Goal: Task Accomplishment & Management: Complete application form

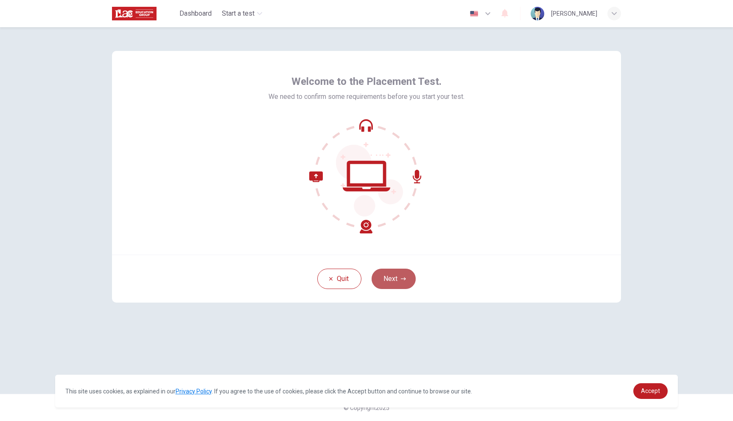
click at [395, 273] on button "Next" at bounding box center [393, 278] width 44 height 20
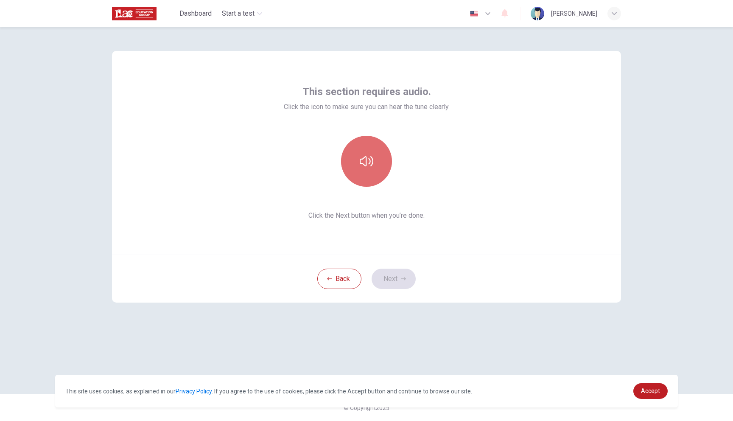
click at [371, 179] on button "button" at bounding box center [366, 161] width 51 height 51
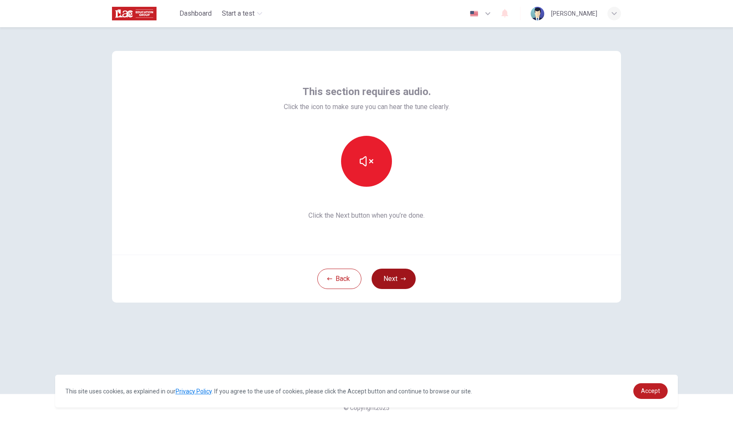
click at [396, 278] on button "Next" at bounding box center [393, 278] width 44 height 20
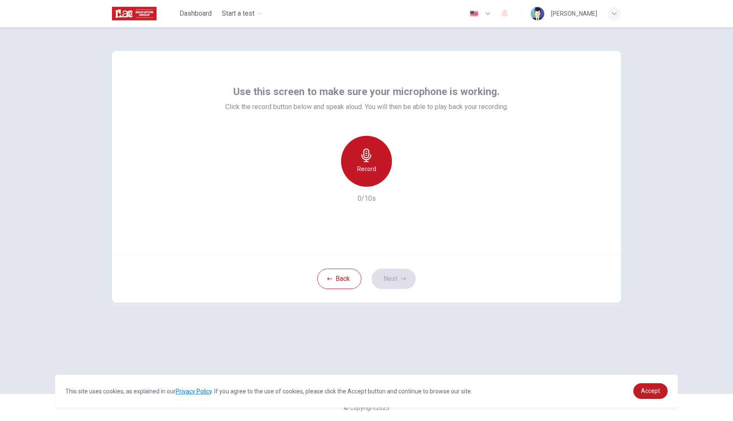
click at [346, 161] on div "Record" at bounding box center [366, 161] width 51 height 51
click at [379, 170] on div "Stop" at bounding box center [366, 161] width 51 height 51
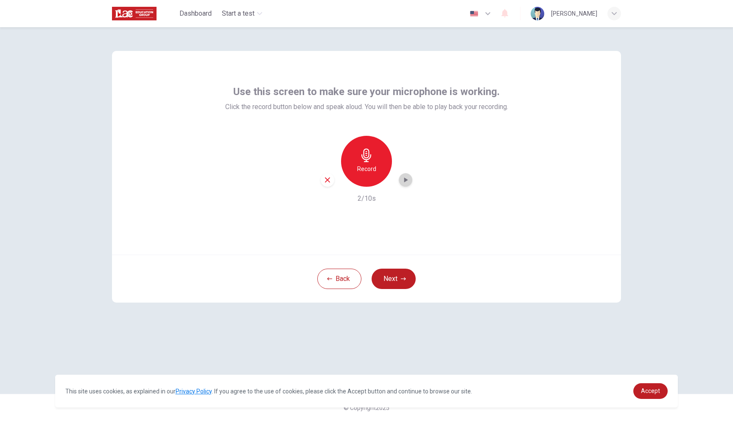
click at [406, 179] on icon "button" at bounding box center [406, 179] width 4 height 5
click at [401, 274] on button "Next" at bounding box center [393, 278] width 44 height 20
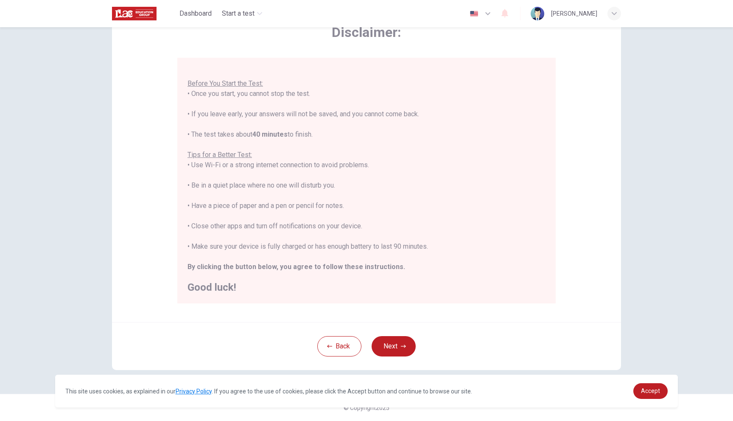
scroll to position [50, 0]
click at [401, 340] on button "Next" at bounding box center [393, 347] width 44 height 20
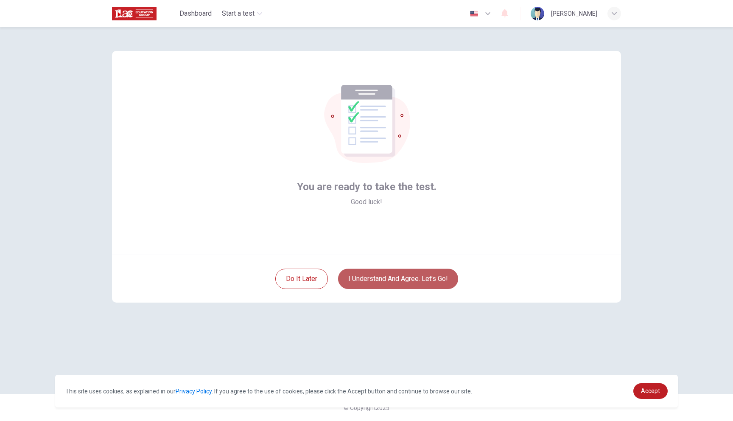
click at [427, 277] on button "I understand and agree. Let’s go!" at bounding box center [398, 278] width 120 height 20
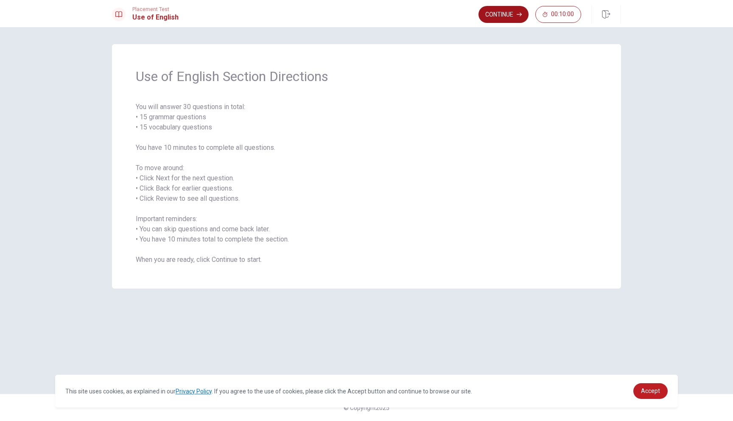
click at [497, 11] on button "Continue" at bounding box center [503, 14] width 50 height 17
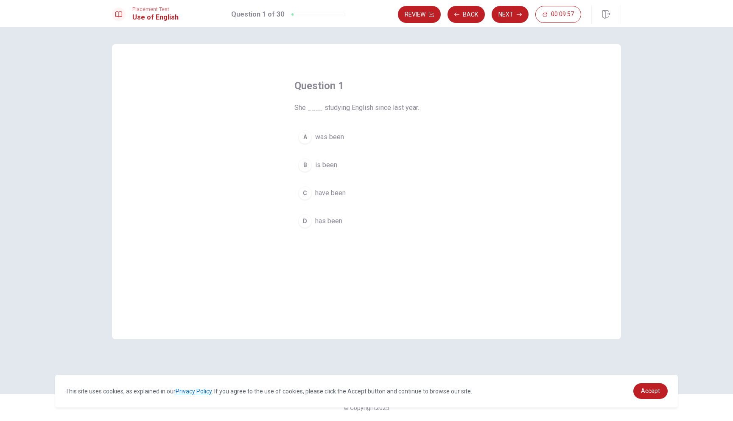
drag, startPoint x: 369, startPoint y: 107, endPoint x: 422, endPoint y: 107, distance: 53.4
click at [422, 107] on span "She ____ studying English since last year." at bounding box center [366, 108] width 144 height 10
click at [305, 138] on div "A" at bounding box center [305, 137] width 14 height 14
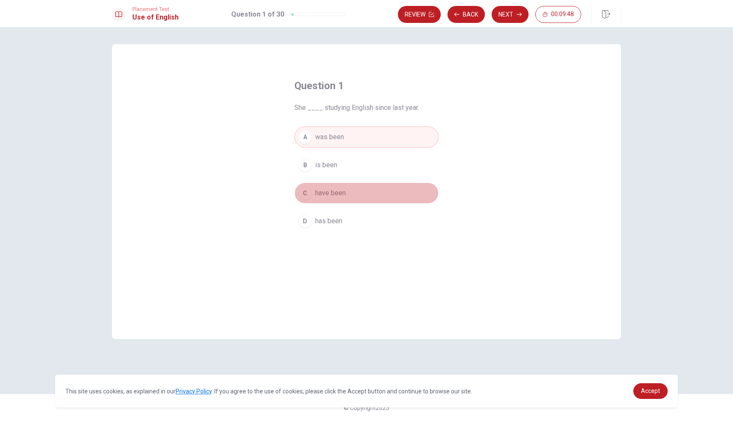
click at [308, 185] on button "C have been" at bounding box center [366, 192] width 144 height 21
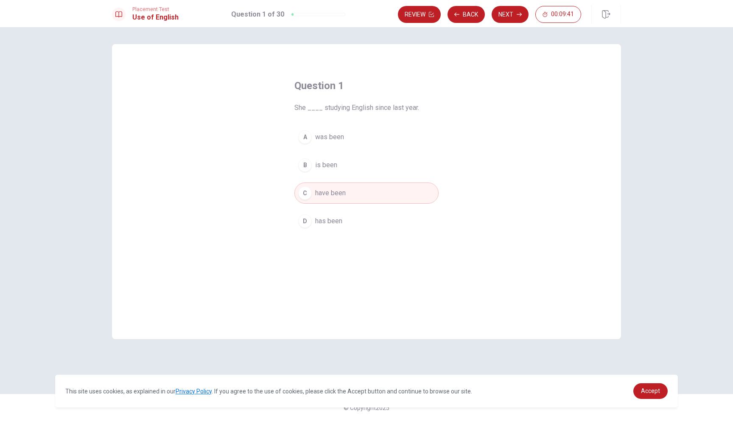
click at [314, 219] on button "D has been" at bounding box center [366, 220] width 144 height 21
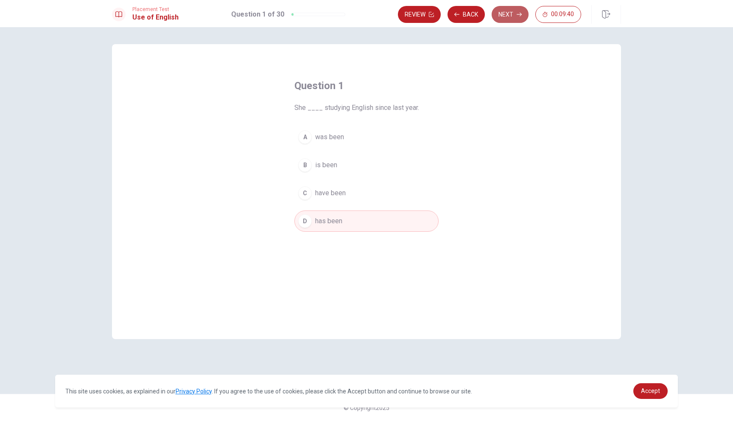
click at [521, 21] on button "Next" at bounding box center [509, 14] width 37 height 17
click at [303, 172] on button "B buys" at bounding box center [366, 164] width 144 height 21
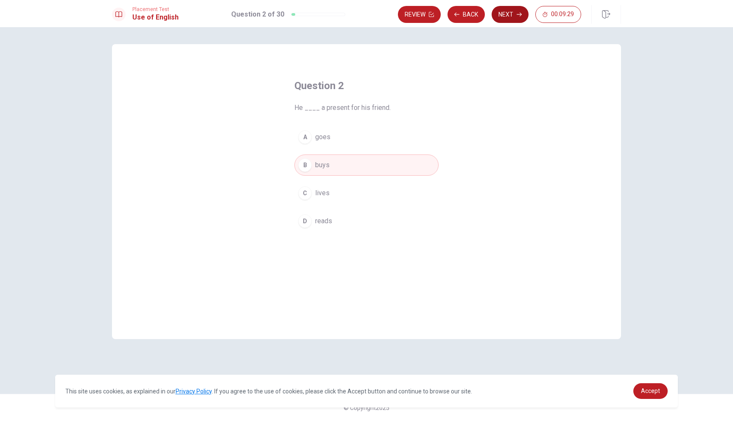
click at [519, 11] on button "Next" at bounding box center [509, 14] width 37 height 17
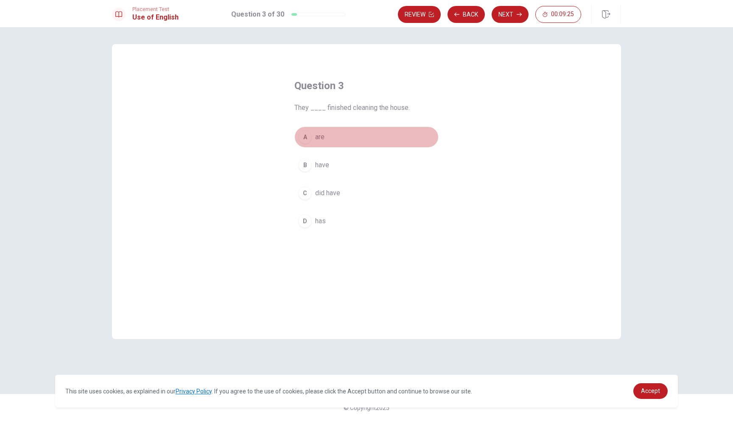
click at [305, 138] on div "A" at bounding box center [305, 137] width 14 height 14
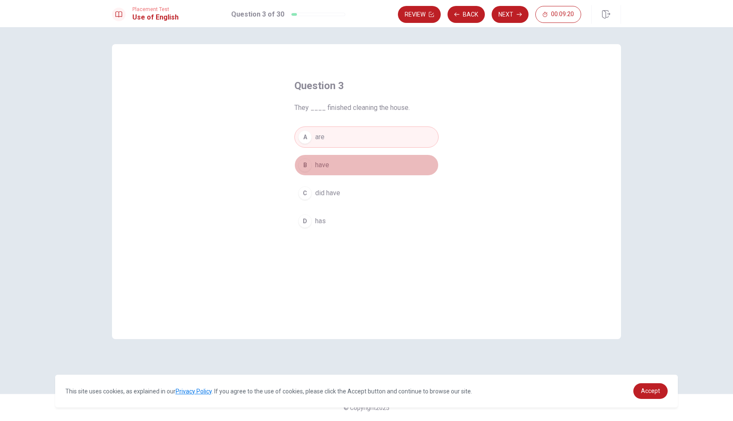
click at [310, 161] on div "B" at bounding box center [305, 165] width 14 height 14
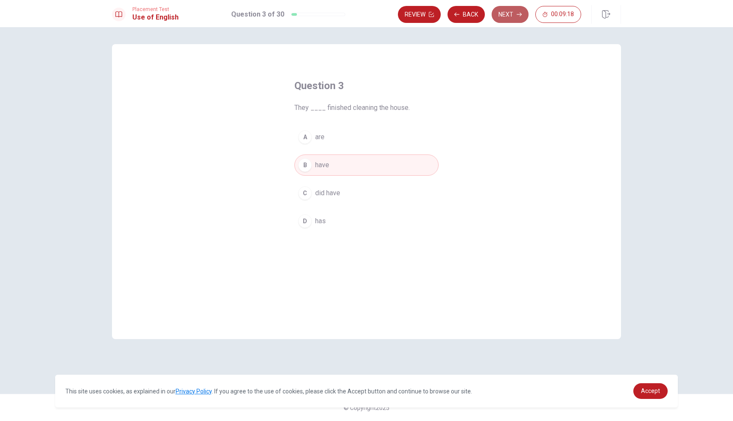
click at [523, 17] on button "Next" at bounding box center [509, 14] width 37 height 17
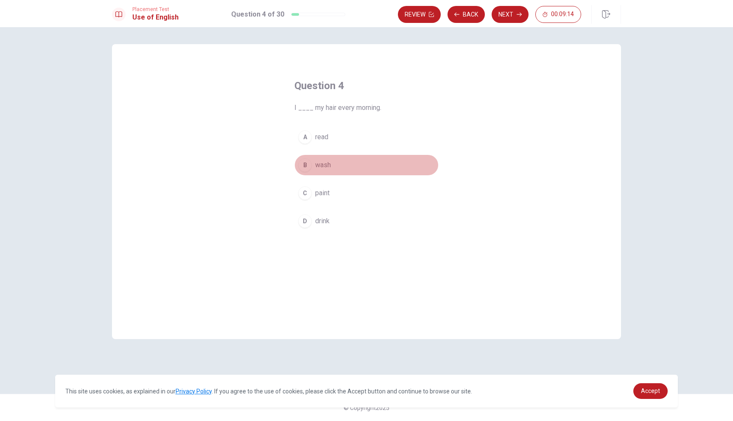
click at [310, 173] on button "B wash" at bounding box center [366, 164] width 144 height 21
click at [515, 19] on button "Next" at bounding box center [509, 14] width 37 height 17
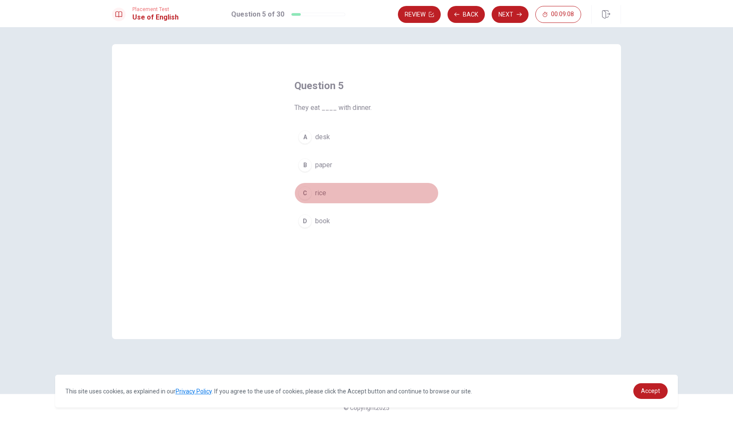
click at [314, 191] on button "C rice" at bounding box center [366, 192] width 144 height 21
click at [515, 12] on button "Next" at bounding box center [509, 14] width 37 height 17
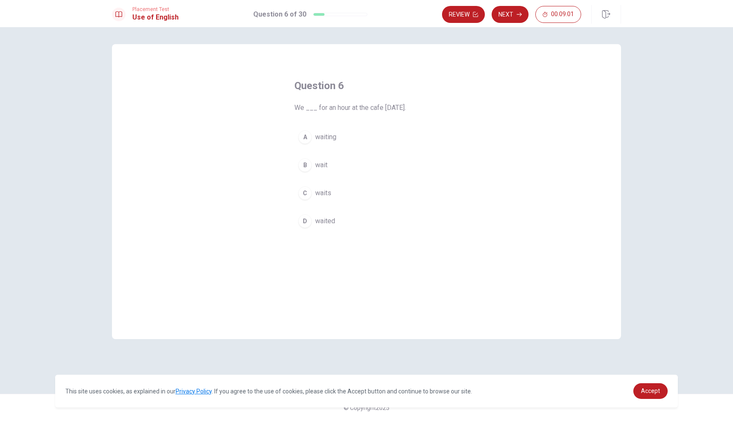
click at [309, 167] on div "B" at bounding box center [305, 165] width 14 height 14
click at [315, 218] on span "waited" at bounding box center [325, 221] width 20 height 10
click at [518, 18] on button "Next" at bounding box center [509, 14] width 37 height 17
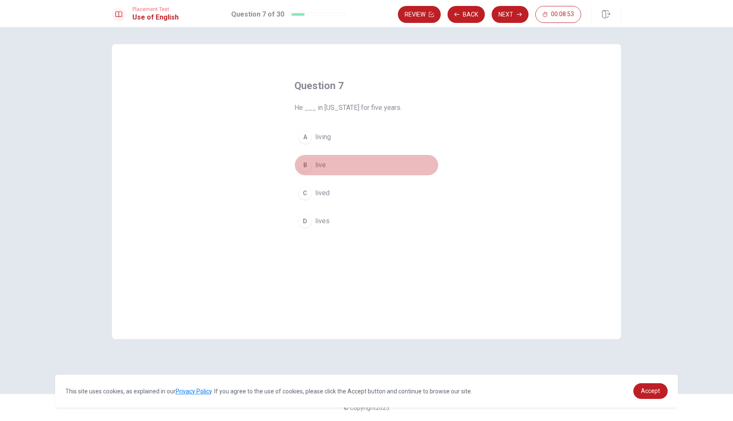
click at [308, 166] on div "B" at bounding box center [305, 165] width 14 height 14
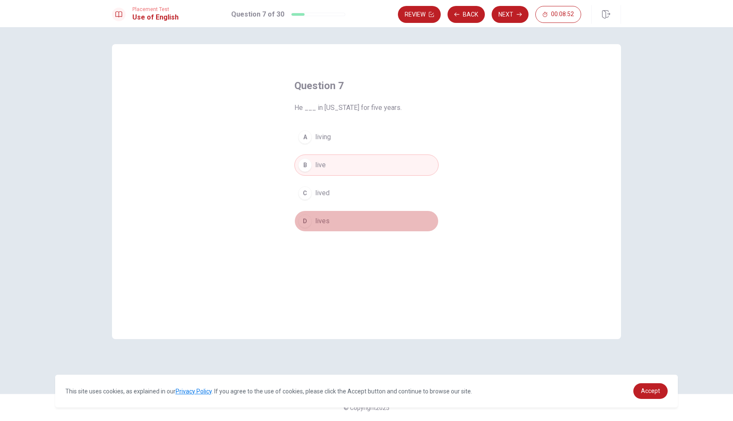
click at [307, 220] on div "D" at bounding box center [305, 221] width 14 height 14
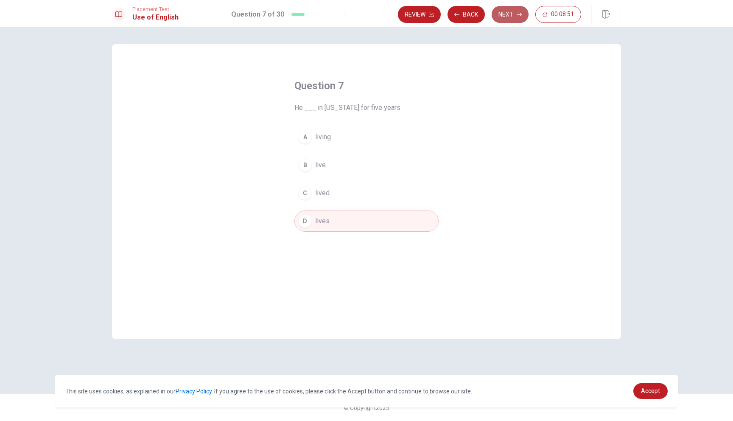
click at [509, 22] on button "Next" at bounding box center [509, 14] width 37 height 17
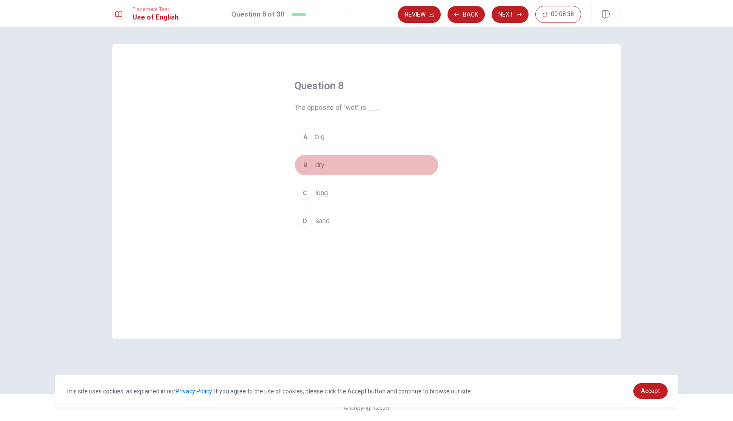
click at [309, 171] on button "B dry" at bounding box center [366, 164] width 144 height 21
click at [510, 17] on button "Next" at bounding box center [509, 14] width 37 height 17
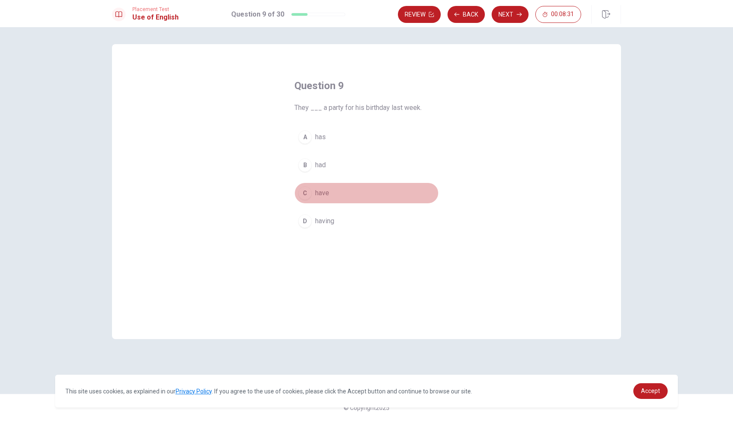
click at [306, 193] on div "C" at bounding box center [305, 193] width 14 height 14
click at [310, 169] on button "B had" at bounding box center [366, 164] width 144 height 21
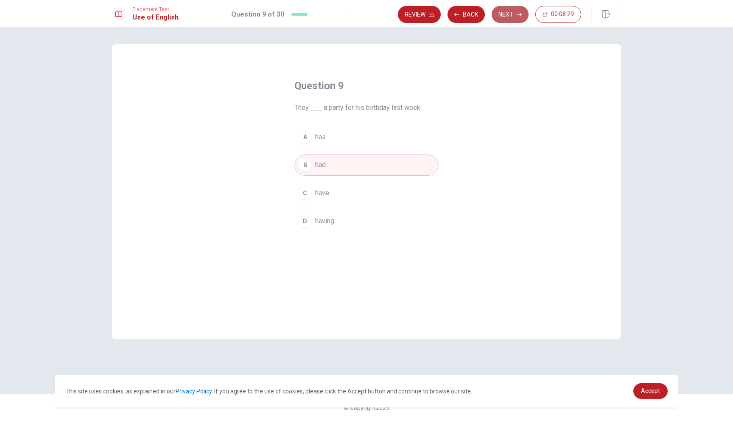
click at [520, 18] on button "Next" at bounding box center [509, 14] width 37 height 17
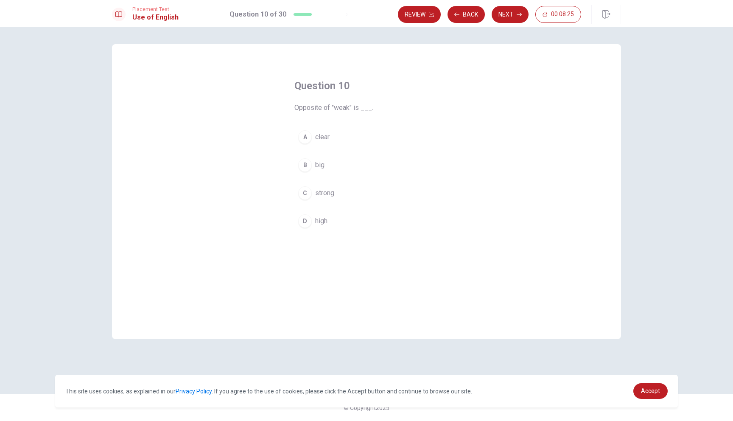
click at [303, 194] on div "C" at bounding box center [305, 193] width 14 height 14
click at [503, 22] on button "Next" at bounding box center [509, 14] width 37 height 17
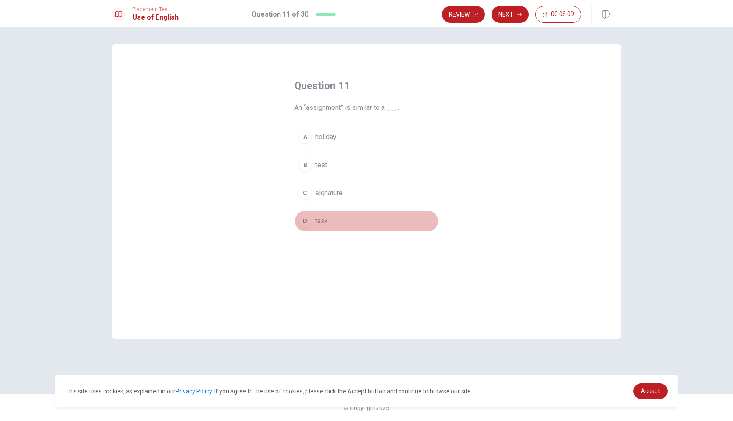
click at [307, 219] on div "D" at bounding box center [305, 221] width 14 height 14
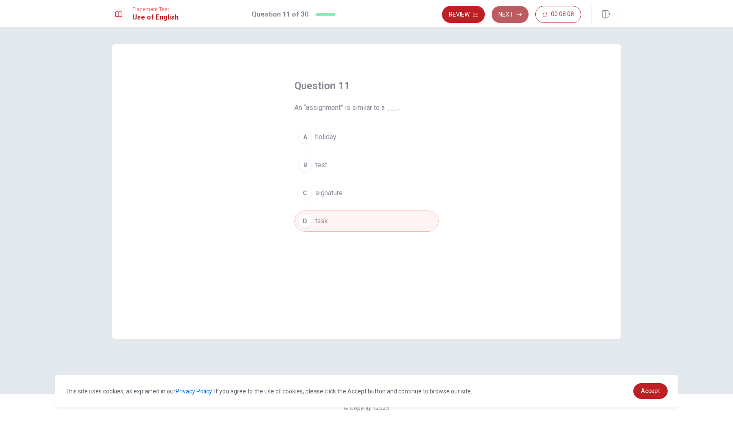
click at [519, 13] on icon "button" at bounding box center [518, 14] width 5 height 5
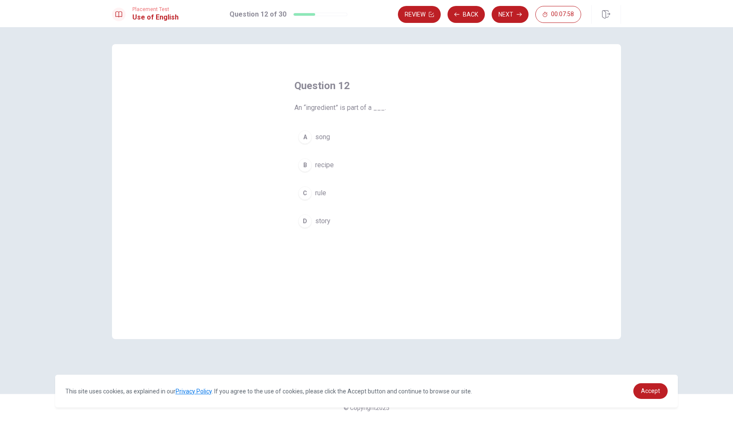
click at [309, 187] on button "C rule" at bounding box center [366, 192] width 144 height 21
click at [511, 17] on button "Next" at bounding box center [509, 14] width 37 height 17
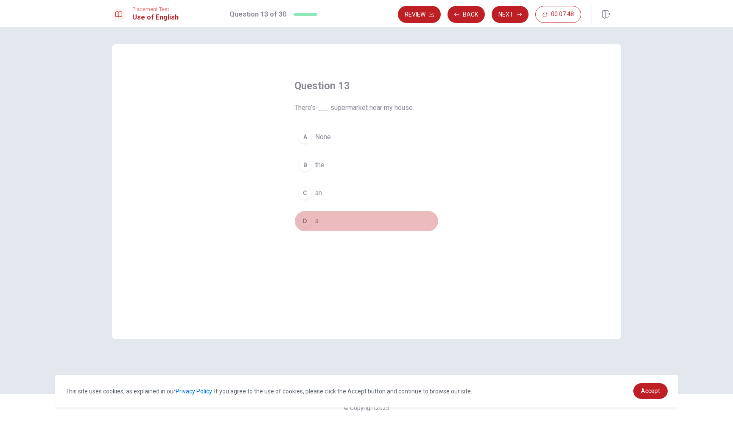
click at [306, 216] on div "D" at bounding box center [305, 221] width 14 height 14
click at [349, 160] on button "B the" at bounding box center [366, 164] width 144 height 21
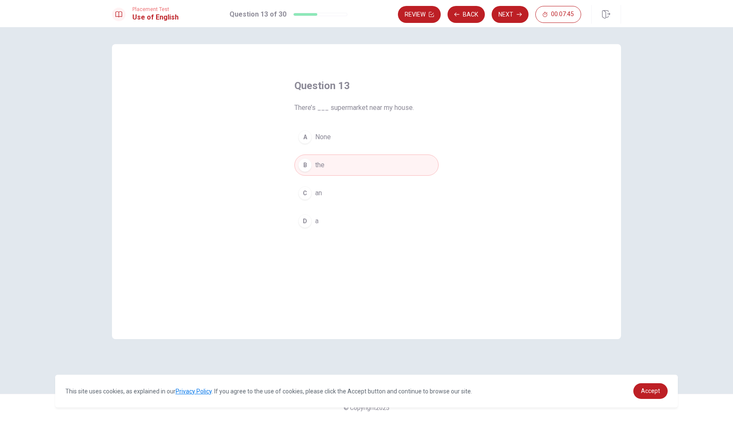
click at [335, 217] on button "D a" at bounding box center [366, 220] width 144 height 21
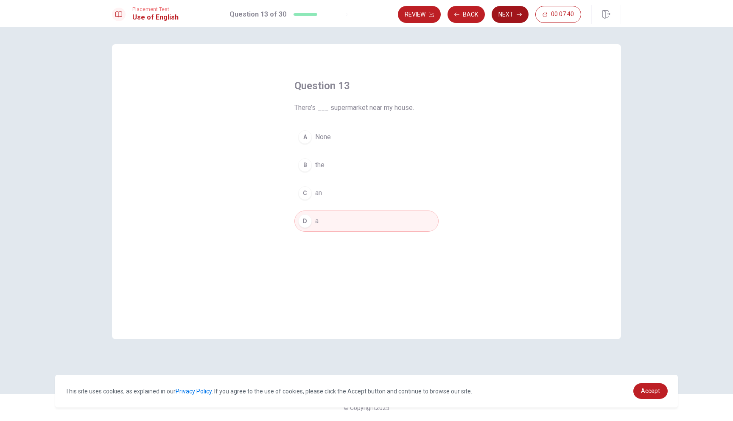
click at [524, 14] on button "Next" at bounding box center [509, 14] width 37 height 17
click at [315, 138] on span "sent" at bounding box center [321, 137] width 13 height 10
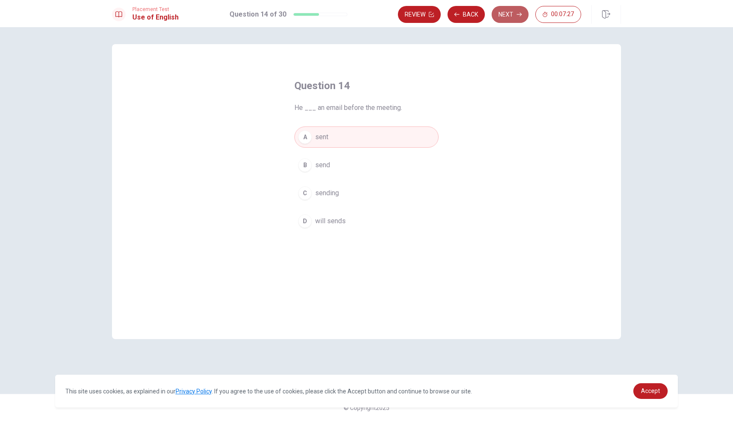
click at [508, 17] on button "Next" at bounding box center [509, 14] width 37 height 17
click at [304, 220] on div "D" at bounding box center [305, 221] width 14 height 14
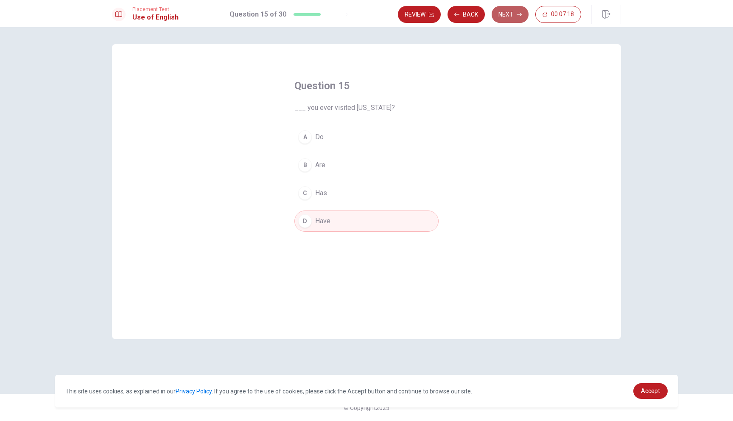
click at [525, 16] on button "Next" at bounding box center [509, 14] width 37 height 17
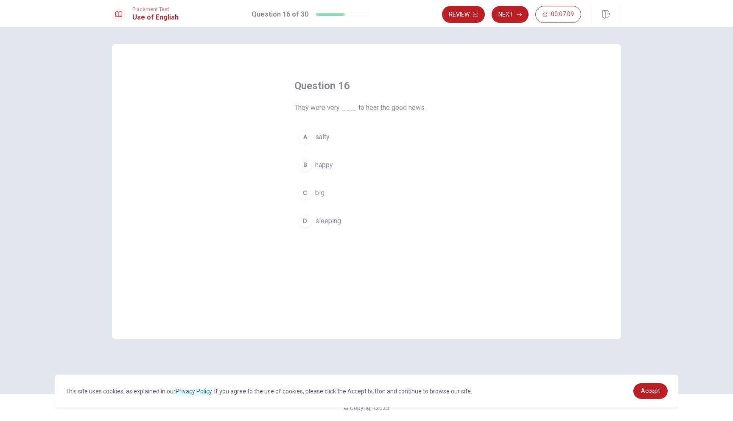
click at [303, 166] on div "B" at bounding box center [305, 165] width 14 height 14
click at [513, 11] on button "Next" at bounding box center [509, 14] width 37 height 17
click at [312, 187] on button "C didn’t" at bounding box center [366, 192] width 144 height 21
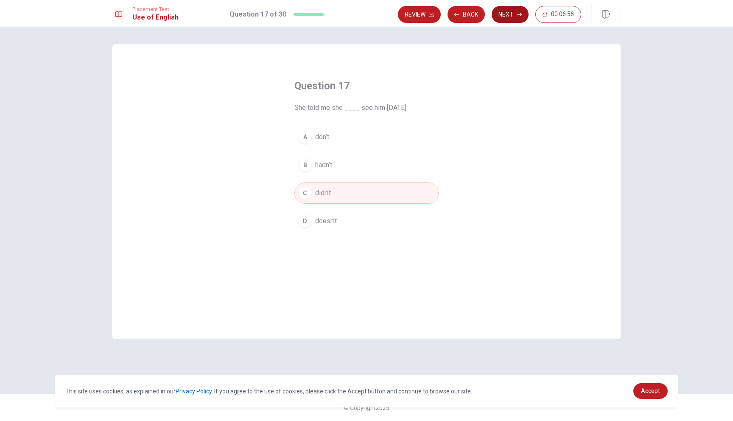
click at [508, 16] on button "Next" at bounding box center [509, 14] width 37 height 17
click at [314, 191] on button "C bag" at bounding box center [366, 192] width 144 height 21
click at [512, 22] on button "Next" at bounding box center [509, 14] width 37 height 17
click at [307, 218] on div "D" at bounding box center [305, 221] width 14 height 14
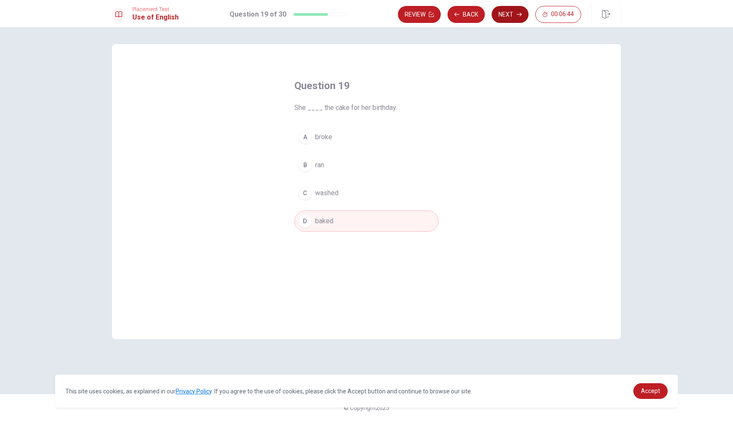
click at [514, 17] on button "Next" at bounding box center [509, 14] width 37 height 17
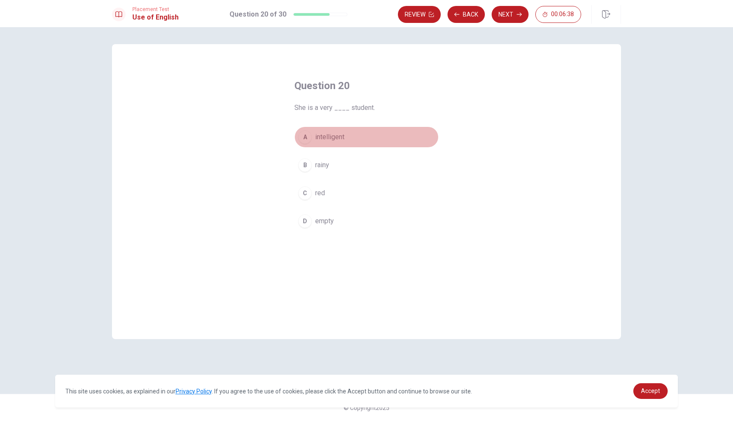
click at [311, 136] on div "A" at bounding box center [305, 137] width 14 height 14
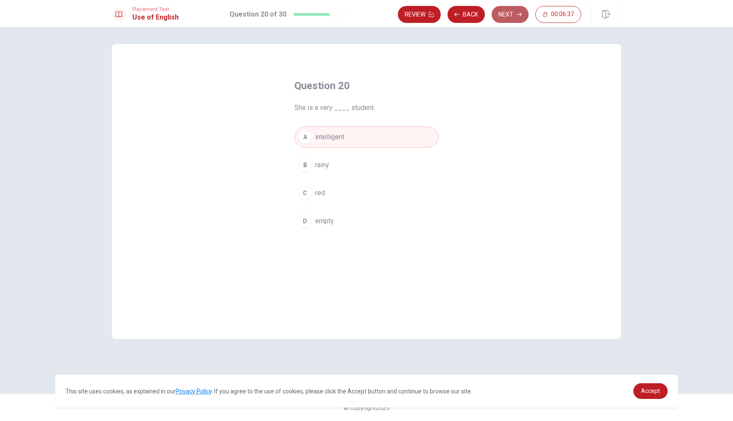
click at [508, 22] on button "Next" at bounding box center [509, 14] width 37 height 17
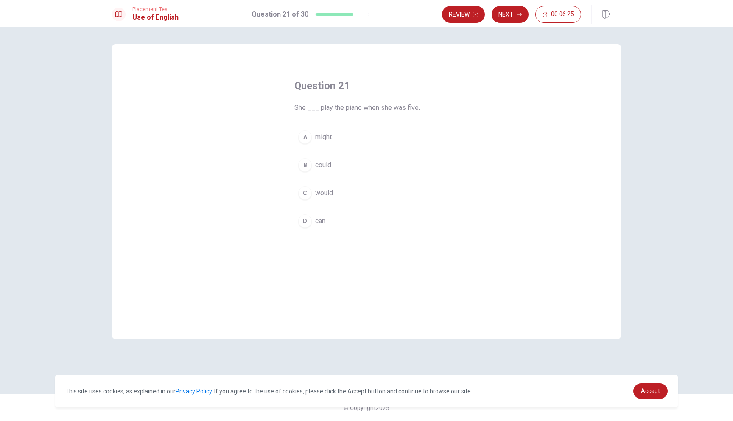
click at [318, 191] on span "would" at bounding box center [324, 193] width 18 height 10
click at [391, 158] on button "B could" at bounding box center [366, 164] width 144 height 21
click at [381, 191] on button "C would" at bounding box center [366, 192] width 144 height 21
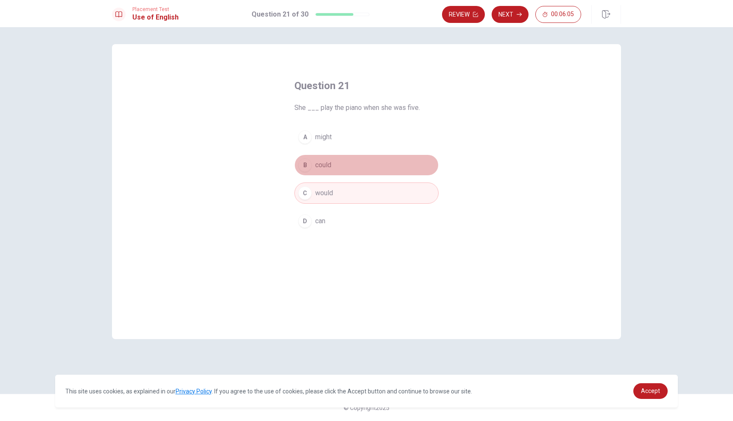
click at [340, 169] on button "B could" at bounding box center [366, 164] width 144 height 21
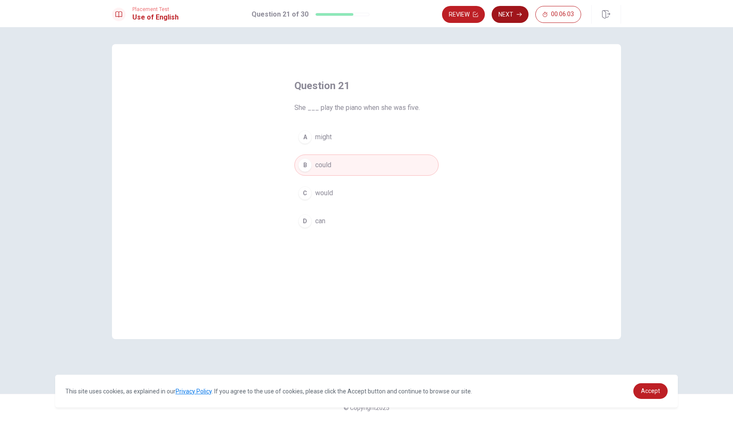
click at [508, 17] on button "Next" at bounding box center [509, 14] width 37 height 17
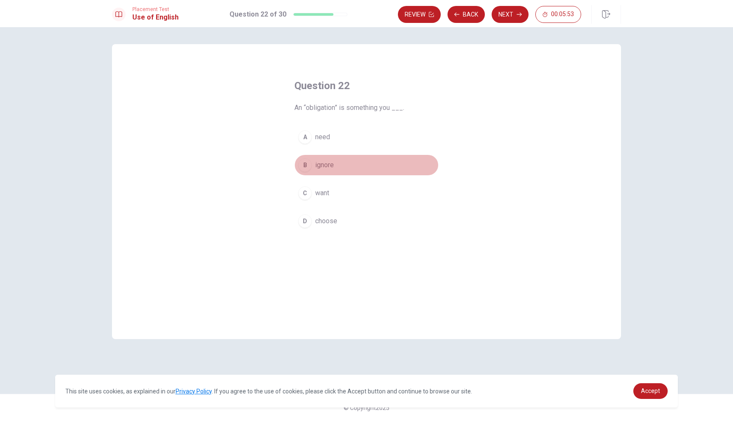
click at [335, 169] on button "B ignore" at bounding box center [366, 164] width 144 height 21
click at [512, 19] on button "Next" at bounding box center [509, 14] width 37 height 17
click at [324, 164] on span "fix it" at bounding box center [321, 165] width 13 height 10
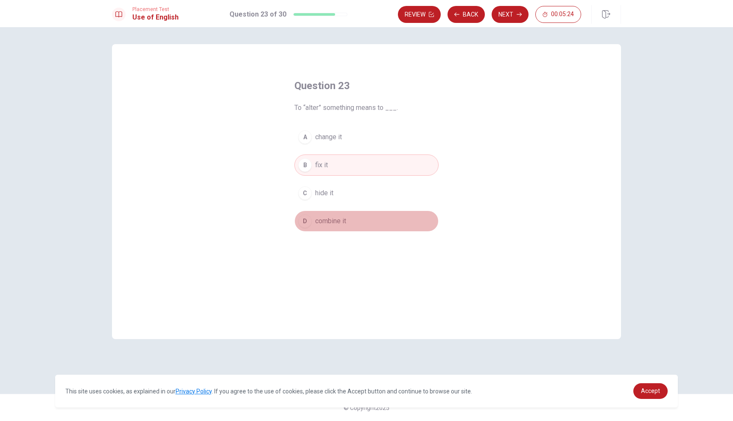
click at [346, 214] on button "D combine it" at bounding box center [366, 220] width 144 height 21
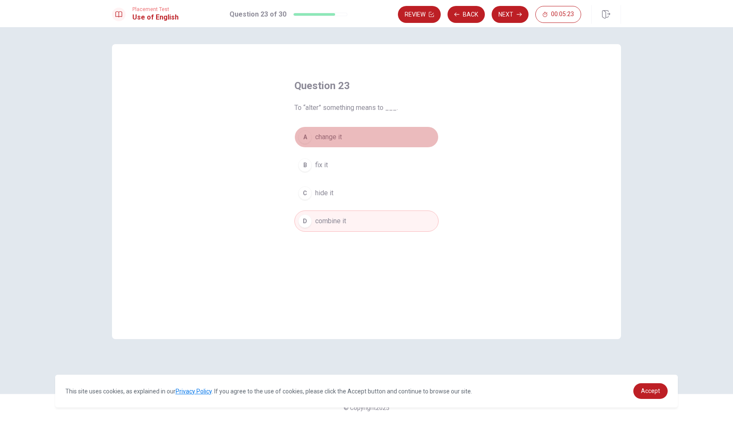
click at [355, 147] on button "A change it" at bounding box center [366, 136] width 144 height 21
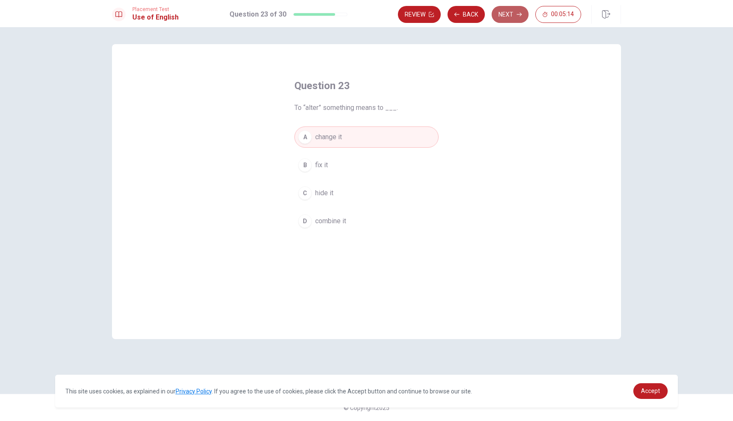
click at [506, 21] on button "Next" at bounding box center [509, 14] width 37 height 17
click at [329, 193] on span "important" at bounding box center [329, 193] width 28 height 10
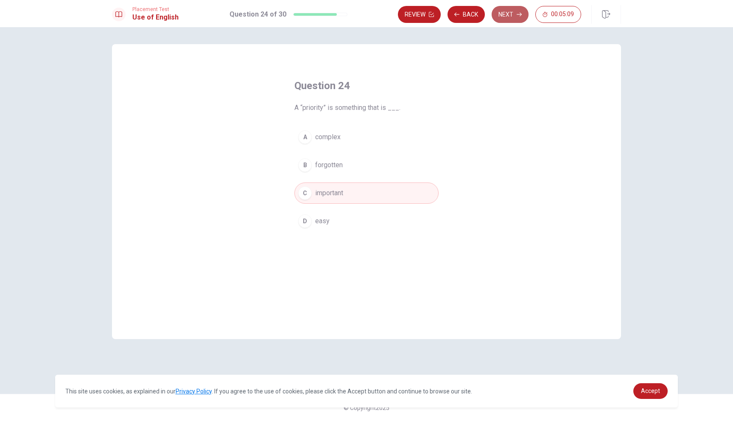
click at [517, 20] on button "Next" at bounding box center [509, 14] width 37 height 17
click at [327, 227] on button "D end it" at bounding box center [366, 220] width 144 height 21
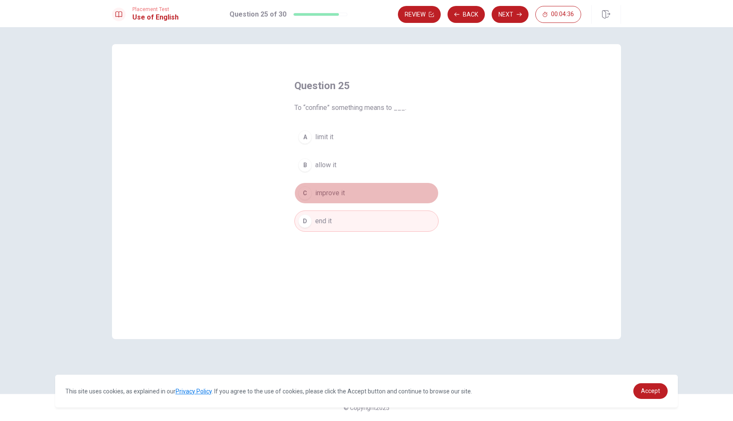
click at [347, 194] on button "C improve it" at bounding box center [366, 192] width 144 height 21
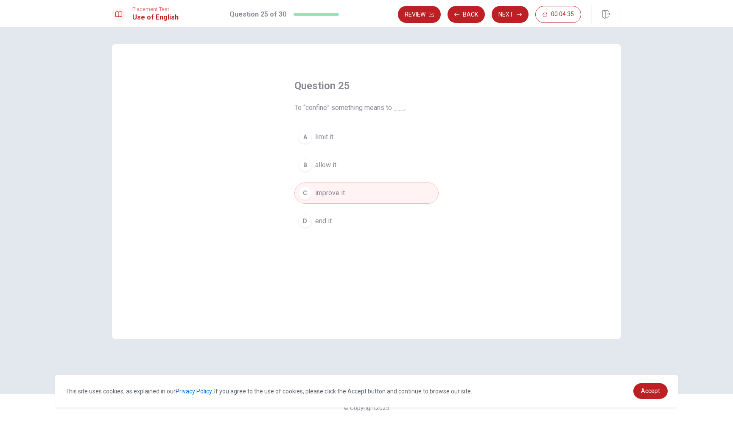
click at [357, 226] on button "D end it" at bounding box center [366, 220] width 144 height 21
click at [352, 192] on button "C improve it" at bounding box center [366, 192] width 144 height 21
click at [510, 23] on div "Review Back Next 00:04:27" at bounding box center [509, 14] width 223 height 19
click at [510, 21] on button "Next" at bounding box center [509, 14] width 37 height 17
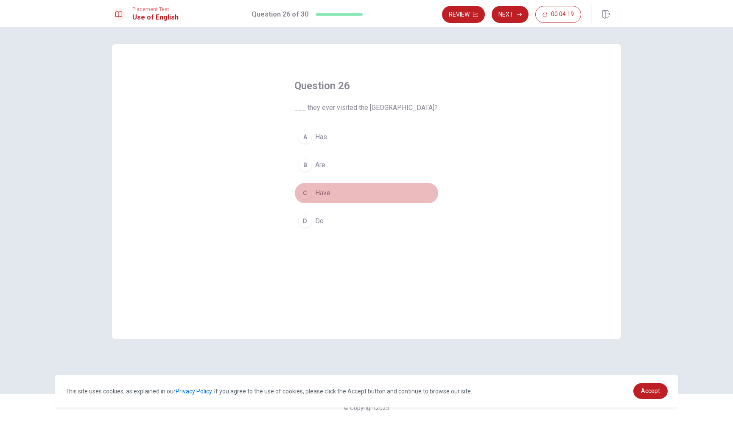
click at [304, 191] on div "C" at bounding box center [305, 193] width 14 height 14
click at [517, 17] on button "Next" at bounding box center [509, 14] width 37 height 17
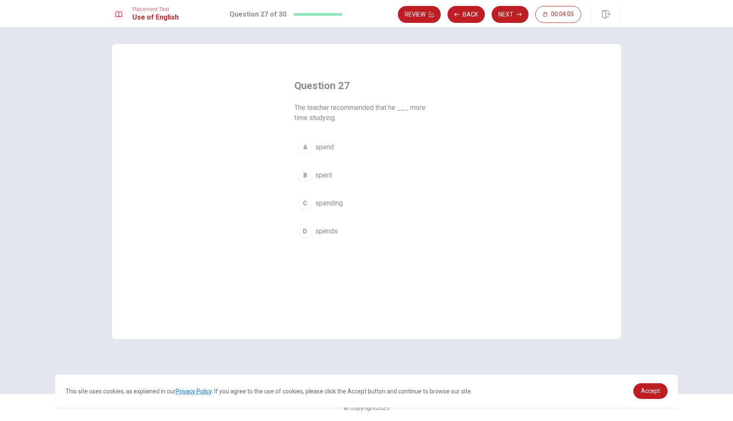
click at [326, 232] on span "spends" at bounding box center [326, 231] width 22 height 10
click at [516, 22] on button "Next" at bounding box center [509, 14] width 37 height 17
click at [313, 205] on button "C has" at bounding box center [366, 202] width 144 height 21
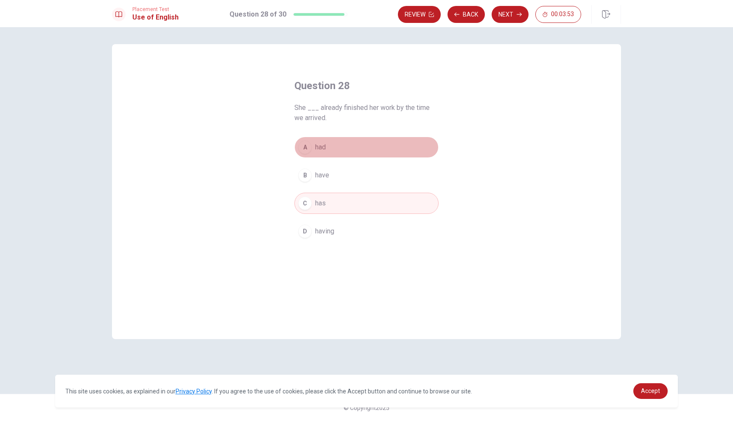
click at [324, 142] on span "had" at bounding box center [320, 147] width 11 height 10
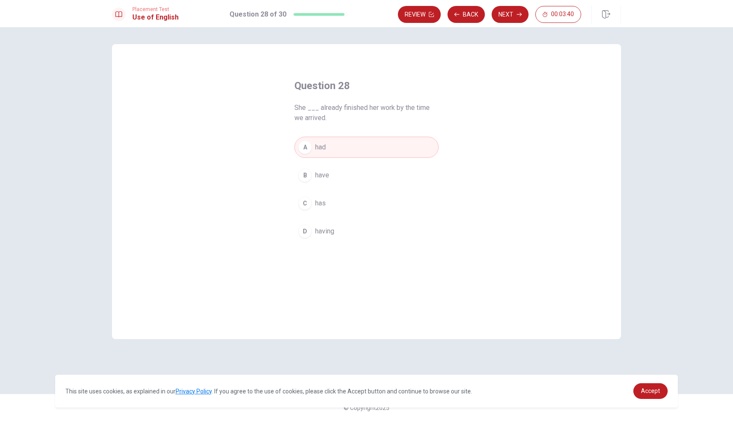
drag, startPoint x: 513, startPoint y: 13, endPoint x: 501, endPoint y: 73, distance: 60.6
click at [501, 73] on div "Placement Test Use of English Question 28 of 30 Review Back Next 00:03:40 Quest…" at bounding box center [366, 210] width 733 height 421
click at [442, 103] on div "Question 28 She ___ already finished her work by the time we arrived. A had B h…" at bounding box center [366, 160] width 178 height 190
click at [318, 199] on span "has" at bounding box center [320, 203] width 11 height 10
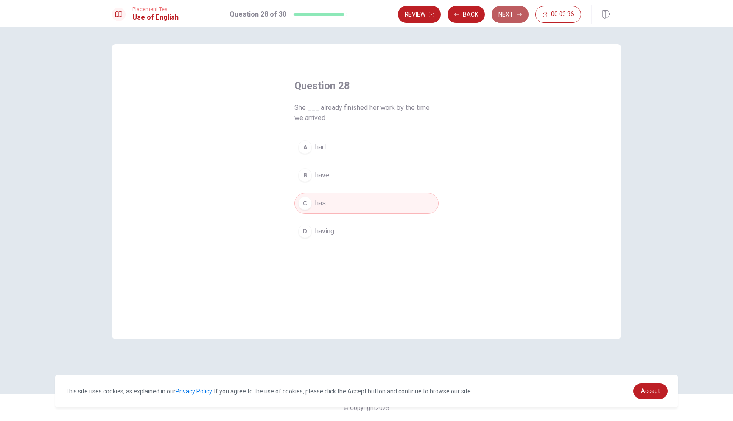
click at [510, 19] on button "Next" at bounding box center [509, 14] width 37 height 17
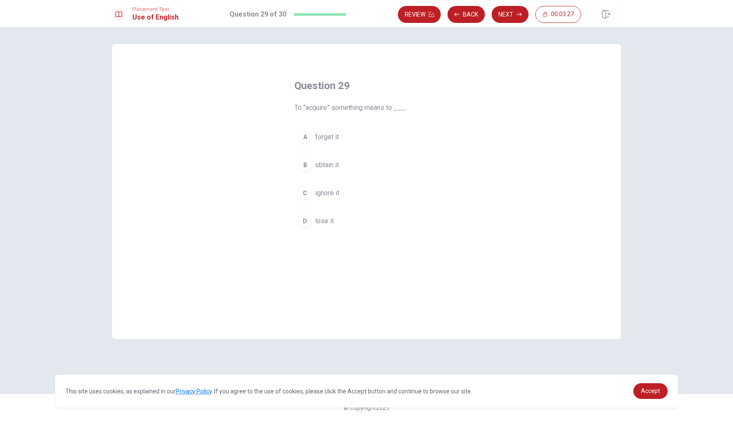
click at [319, 166] on span "obtain it" at bounding box center [327, 165] width 24 height 10
click at [479, 18] on button "Back" at bounding box center [465, 14] width 37 height 17
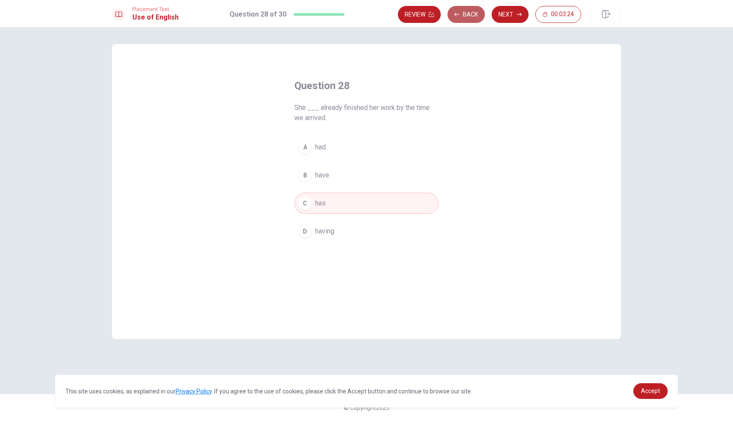
click at [479, 18] on button "Back" at bounding box center [465, 14] width 37 height 17
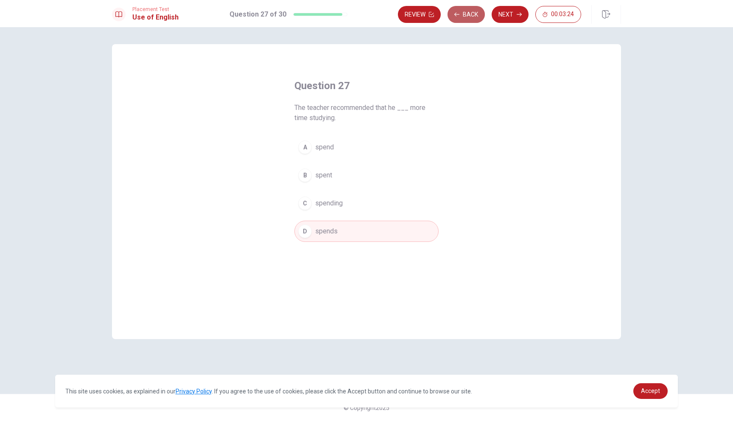
click at [479, 18] on button "Back" at bounding box center [465, 14] width 37 height 17
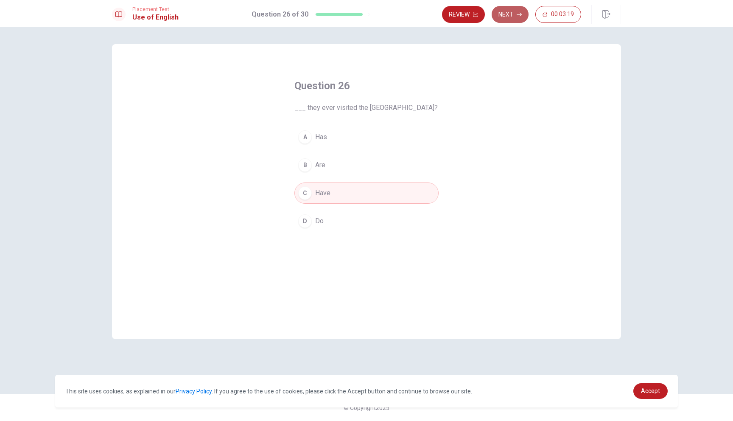
click at [496, 17] on button "Next" at bounding box center [509, 14] width 37 height 17
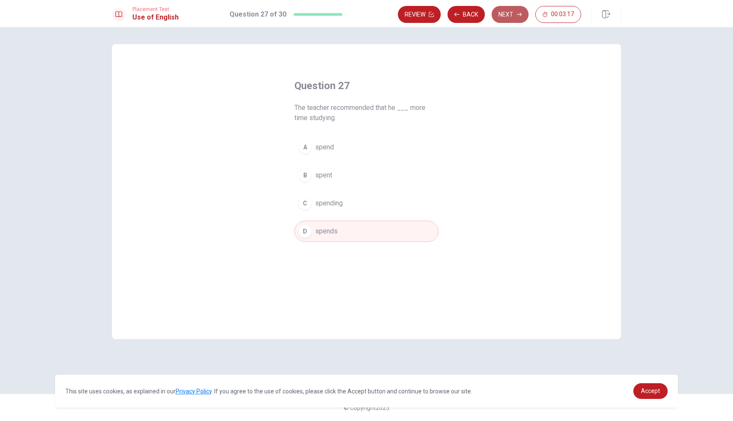
click at [497, 18] on button "Next" at bounding box center [509, 14] width 37 height 17
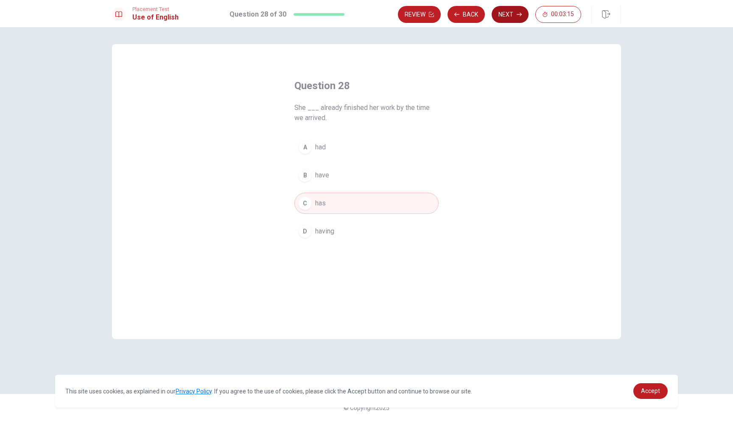
click at [497, 18] on button "Next" at bounding box center [509, 14] width 37 height 17
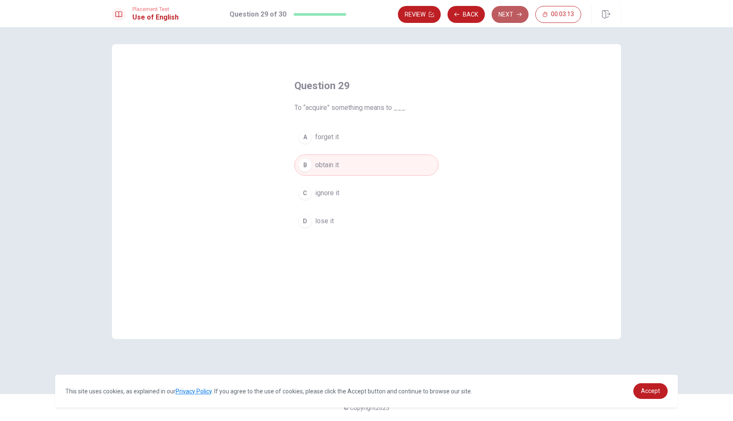
click at [500, 16] on button "Next" at bounding box center [509, 14] width 37 height 17
click at [317, 171] on button "B goal" at bounding box center [366, 164] width 144 height 21
click at [426, 16] on button "Review" at bounding box center [419, 14] width 43 height 17
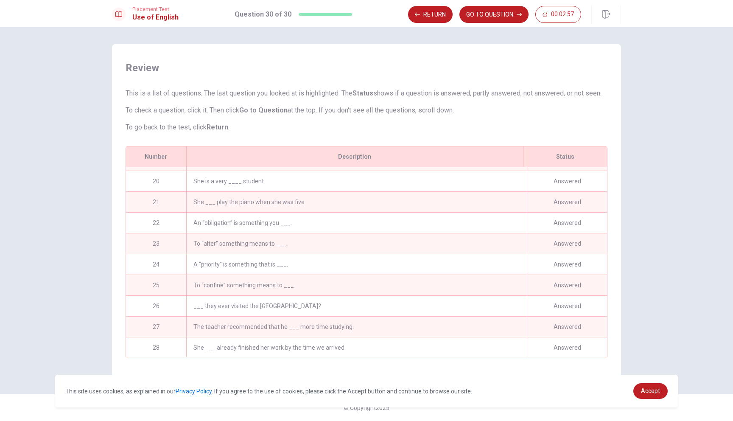
scroll to position [381, 0]
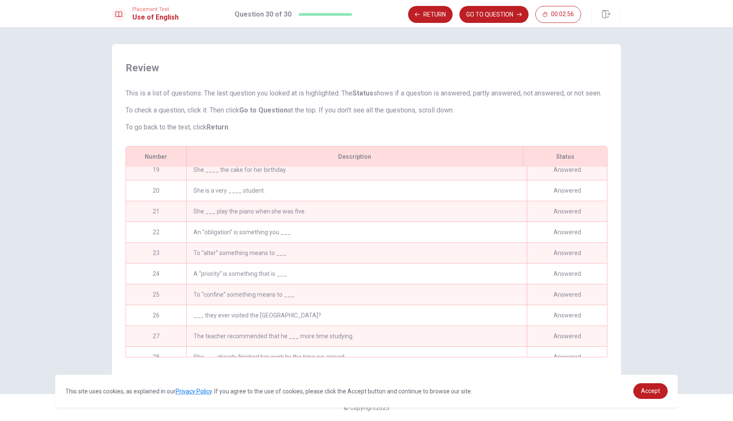
click at [376, 258] on div "To “alter” something means to ___." at bounding box center [356, 253] width 340 height 20
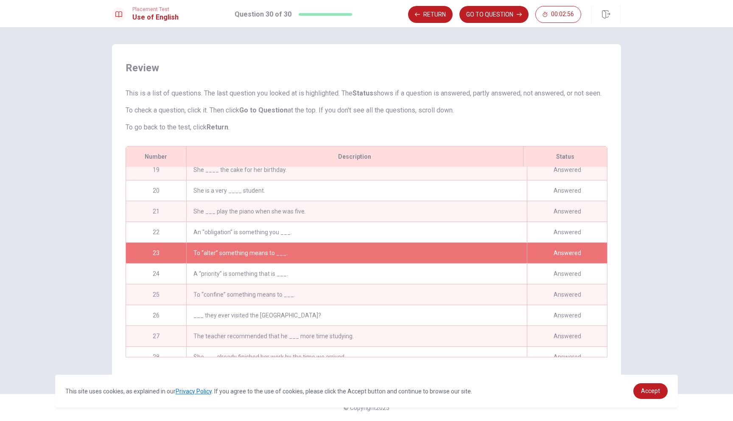
click at [376, 258] on div "To “alter” something means to ___." at bounding box center [356, 253] width 340 height 20
click at [490, 18] on button "GO TO QUESTION" at bounding box center [493, 14] width 69 height 17
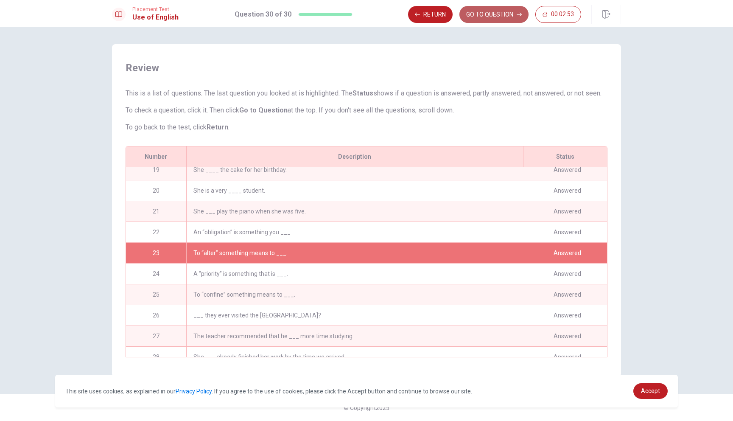
scroll to position [0, 0]
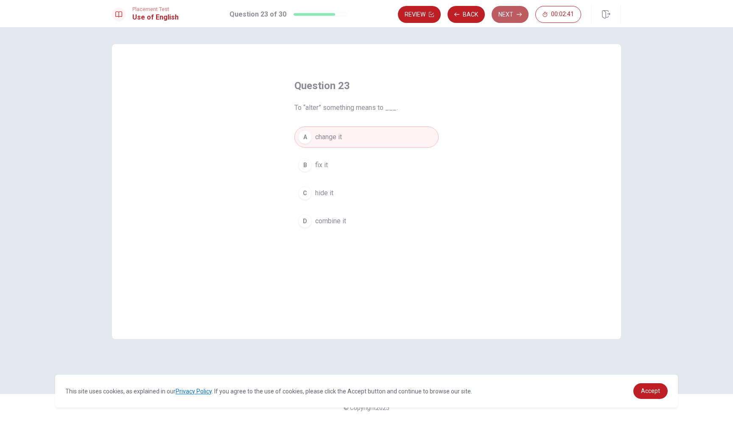
click at [519, 18] on button "Next" at bounding box center [509, 14] width 37 height 17
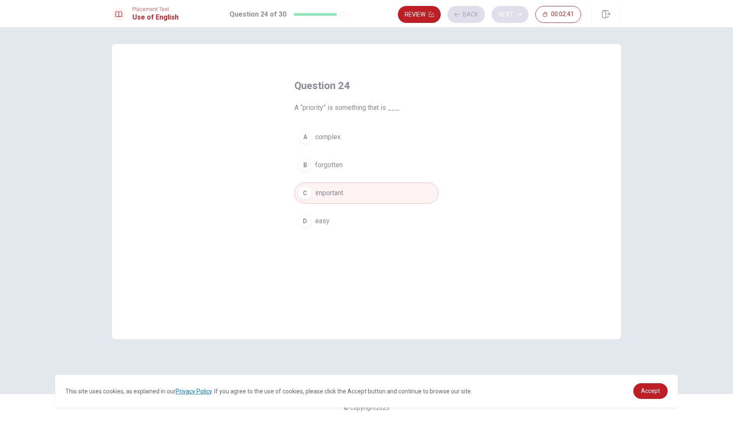
click at [519, 18] on div "Review Back Next 00:02:41" at bounding box center [489, 14] width 183 height 17
click at [519, 18] on div "Review Back Next 00:02:40" at bounding box center [489, 14] width 183 height 17
click at [483, 9] on button "Back" at bounding box center [465, 14] width 37 height 17
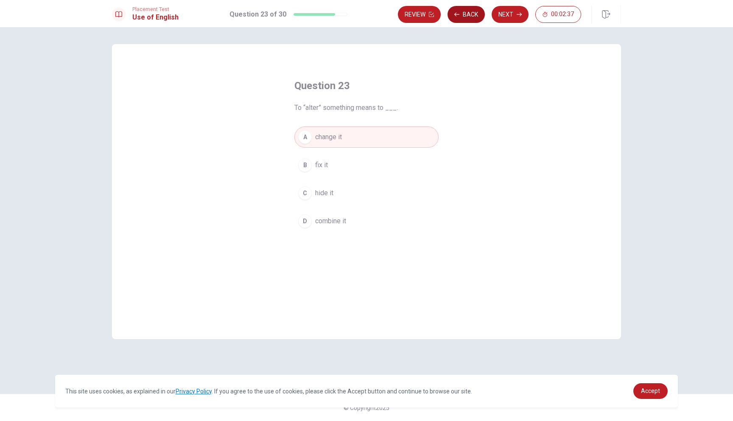
click at [473, 14] on button "Back" at bounding box center [465, 14] width 37 height 17
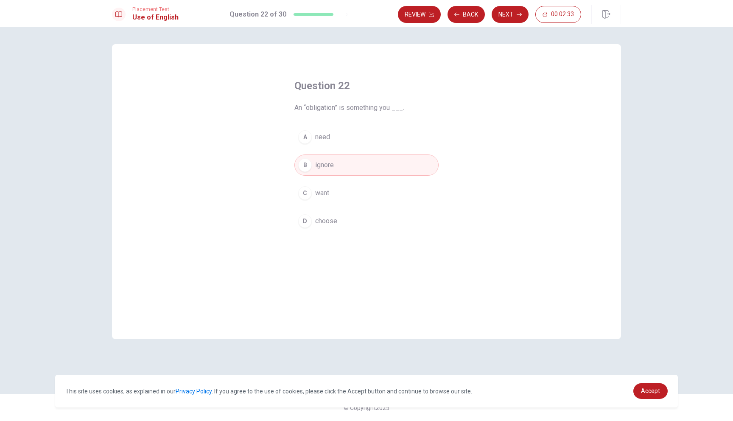
click at [430, 23] on div "Review Back Next 00:02:33" at bounding box center [509, 14] width 223 height 19
click at [430, 23] on div "Review Back Next 00:02:32" at bounding box center [509, 14] width 223 height 19
click at [430, 21] on button "Review" at bounding box center [419, 14] width 43 height 17
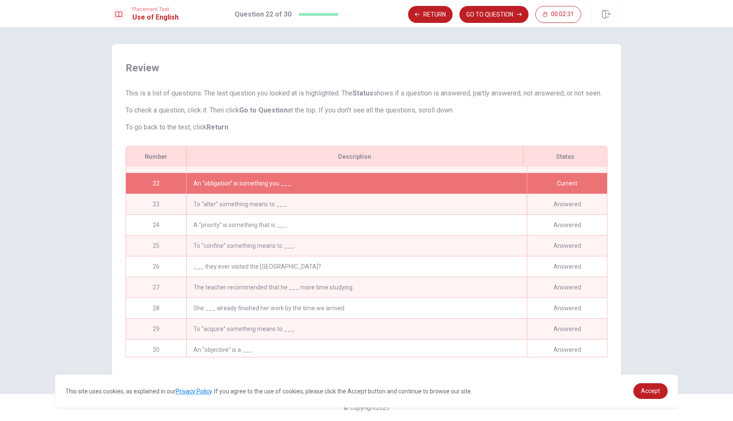
scroll to position [433, 0]
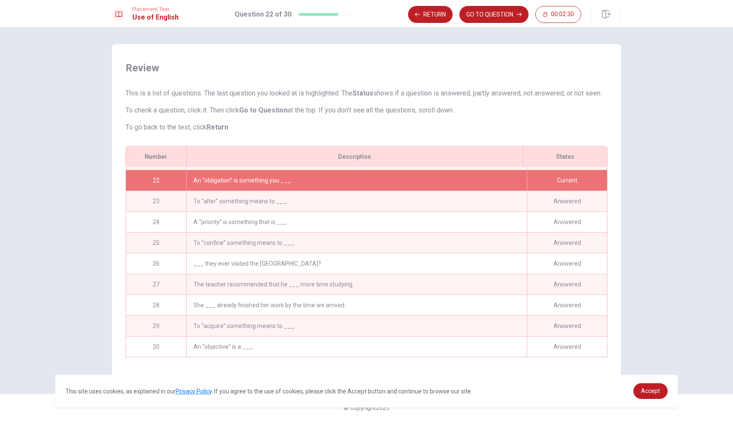
click at [355, 343] on div "An “objective” is a ___." at bounding box center [356, 346] width 340 height 20
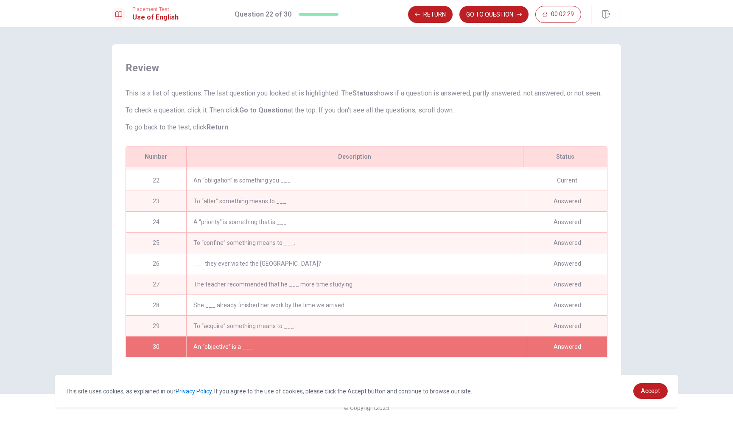
click at [432, 343] on div "An “objective” is a ___." at bounding box center [356, 346] width 340 height 20
click at [506, 17] on button "GO TO QUESTION" at bounding box center [493, 14] width 69 height 17
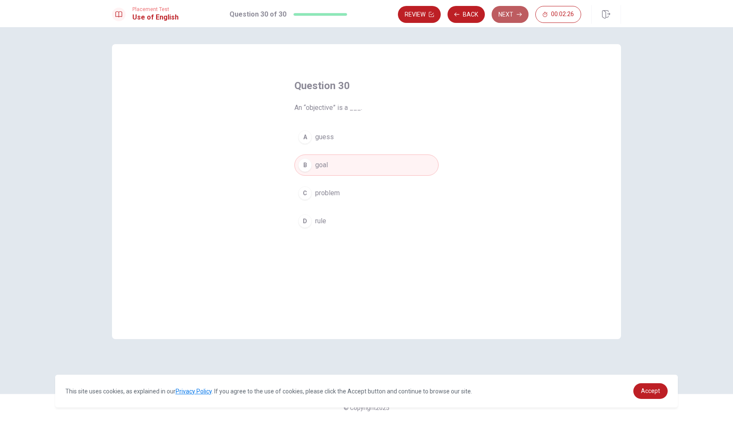
click at [507, 16] on button "Next" at bounding box center [509, 14] width 37 height 17
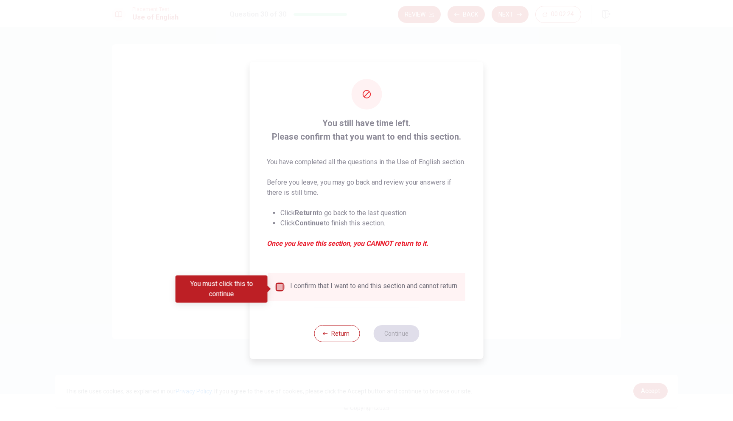
click at [282, 290] on input "You must click this to continue" at bounding box center [280, 287] width 10 height 10
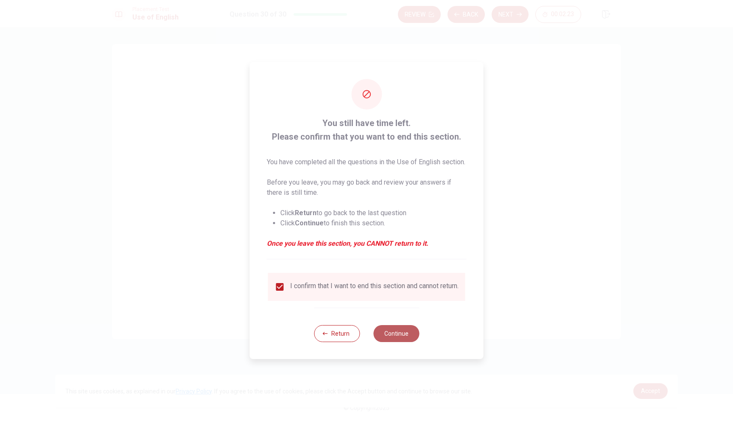
click at [384, 338] on button "Continue" at bounding box center [396, 333] width 46 height 17
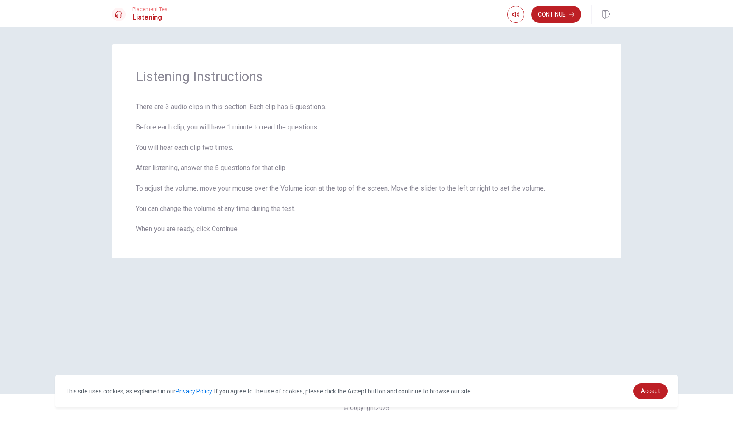
click at [553, 23] on div "Continue" at bounding box center [564, 14] width 114 height 19
click at [555, 18] on button "Continue" at bounding box center [556, 14] width 50 height 17
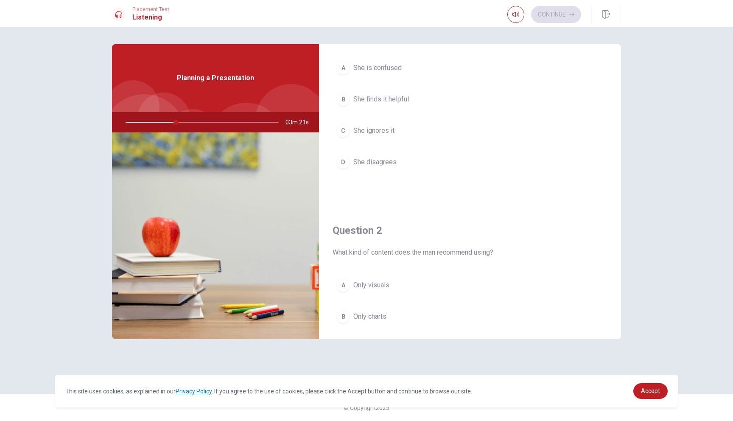
scroll to position [59, 0]
click at [399, 95] on span "She finds it helpful" at bounding box center [381, 95] width 56 height 10
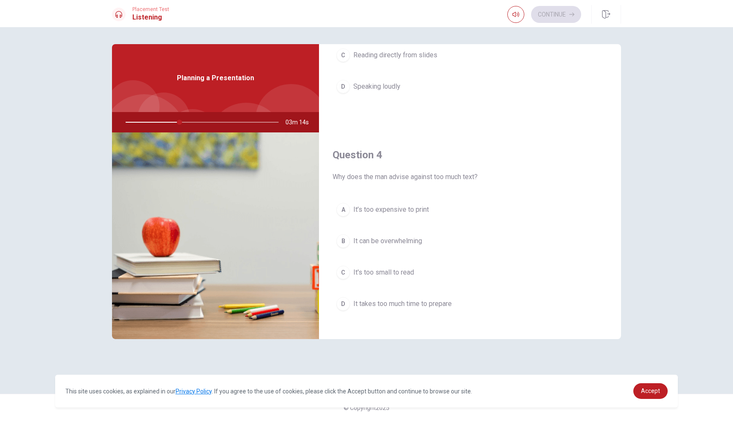
scroll to position [589, 0]
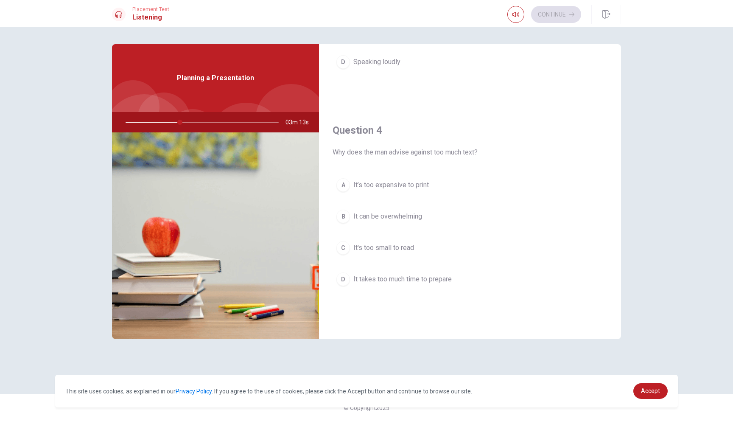
click at [405, 209] on button "B It can be overwhelming" at bounding box center [469, 216] width 275 height 21
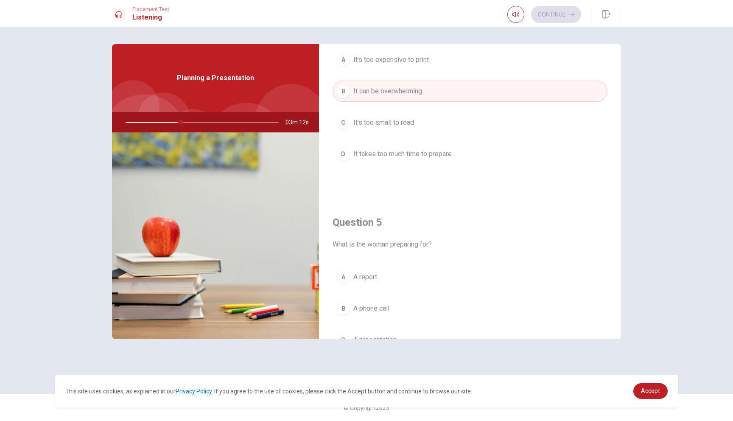
scroll to position [791, 0]
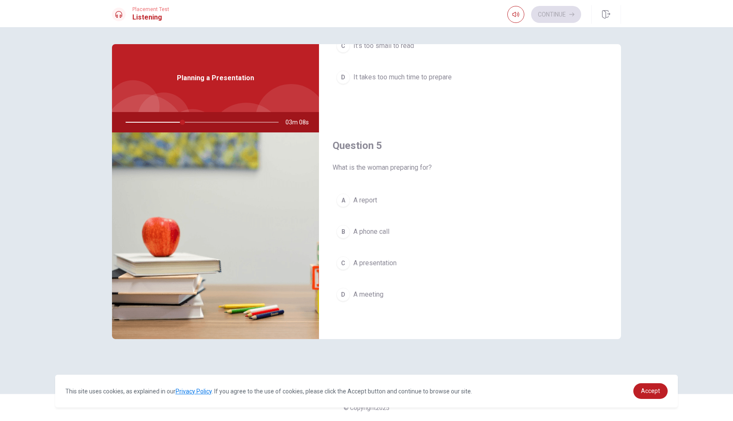
click at [382, 256] on button "C A presentation" at bounding box center [469, 262] width 275 height 21
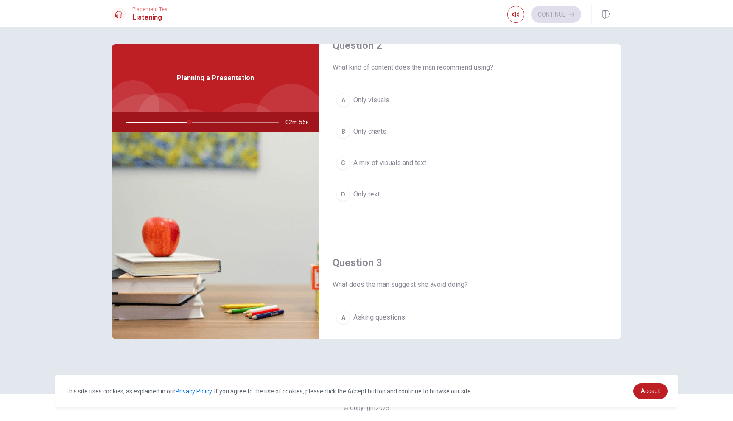
scroll to position [239, 0]
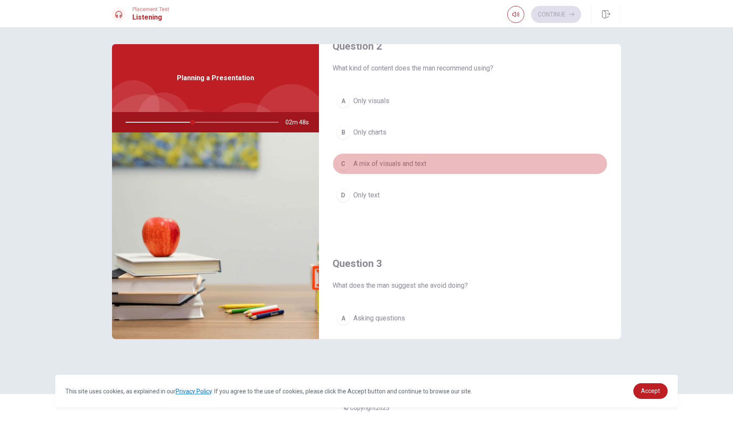
click at [388, 164] on span "A mix of visuals and text" at bounding box center [389, 164] width 73 height 10
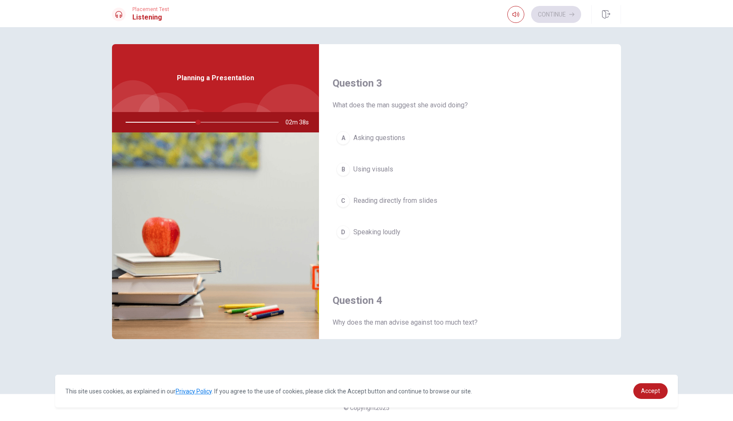
scroll to position [419, 0]
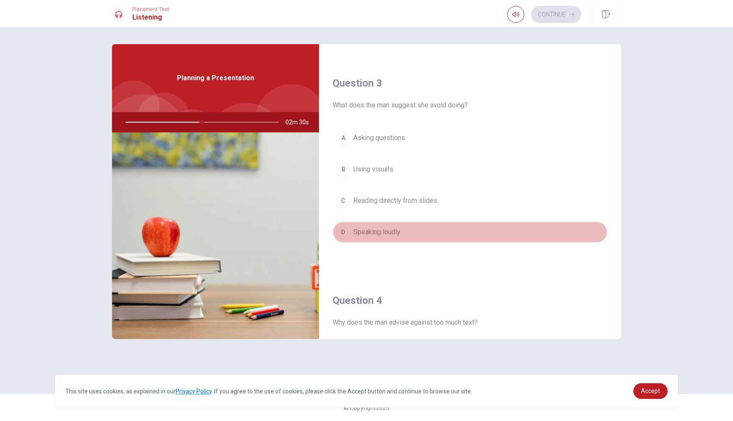
click at [376, 224] on button "D Speaking loudly" at bounding box center [469, 231] width 275 height 21
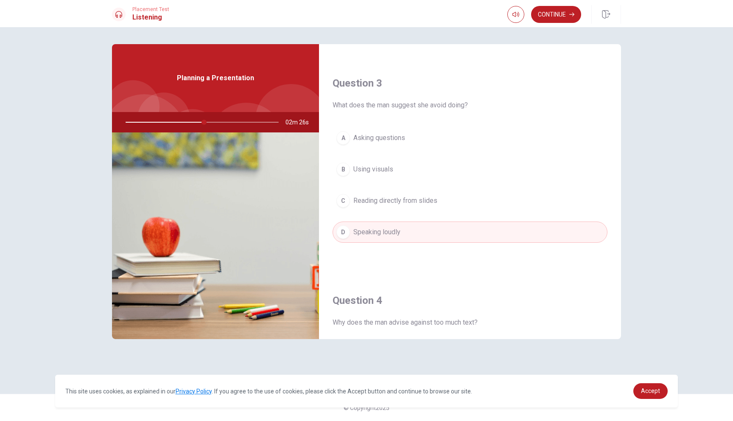
click at [218, 122] on div at bounding box center [200, 122] width 170 height 20
click at [391, 204] on span "Reading directly from slides" at bounding box center [395, 200] width 84 height 10
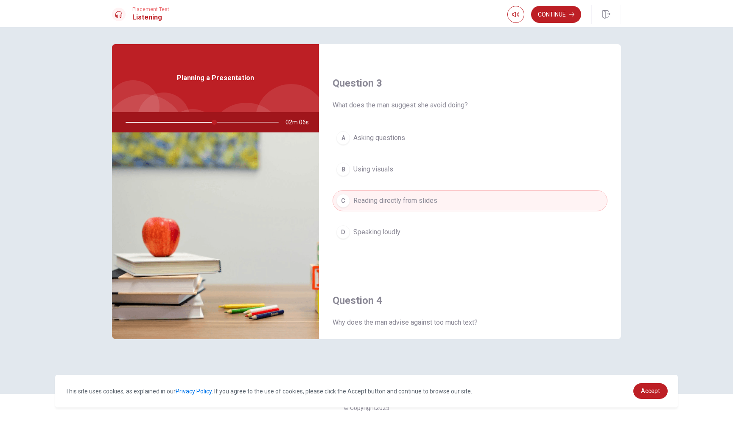
click at [397, 181] on div "A Asking questions B Using visuals C Reading directly from slides D Speaking lo…" at bounding box center [469, 193] width 275 height 132
click at [397, 174] on button "B Using visuals" at bounding box center [469, 169] width 275 height 21
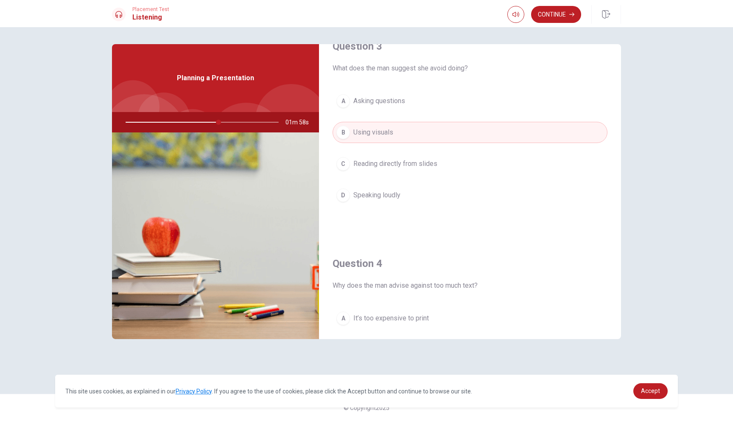
scroll to position [455, 0]
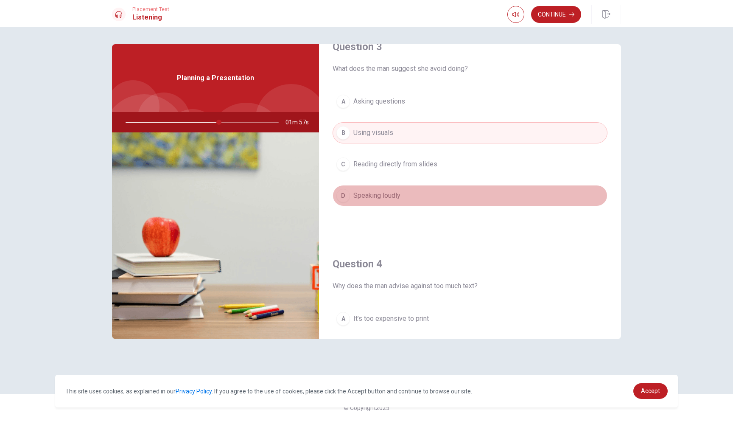
click at [399, 194] on span "Speaking loudly" at bounding box center [376, 195] width 47 height 10
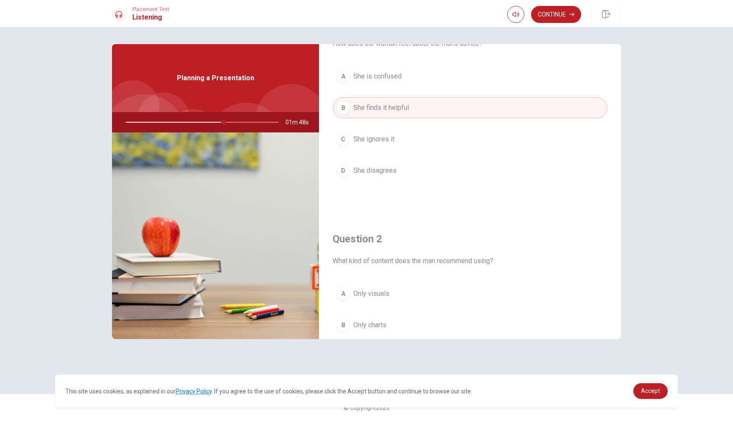
scroll to position [0, 0]
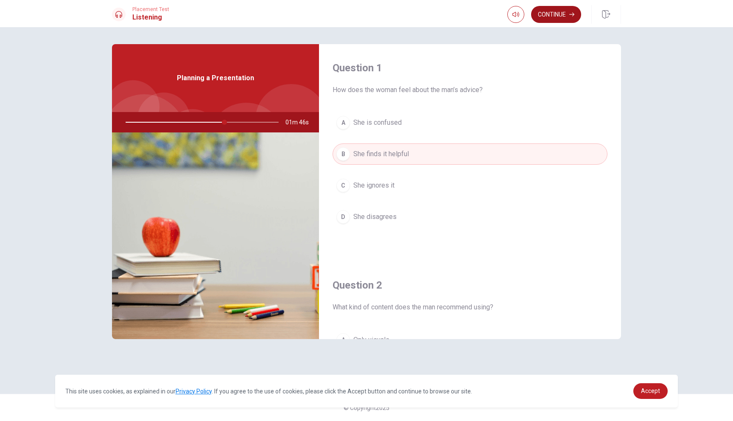
click at [572, 24] on div "Placement Test Listening Continue" at bounding box center [366, 13] width 733 height 27
click at [572, 20] on button "Continue" at bounding box center [556, 14] width 50 height 17
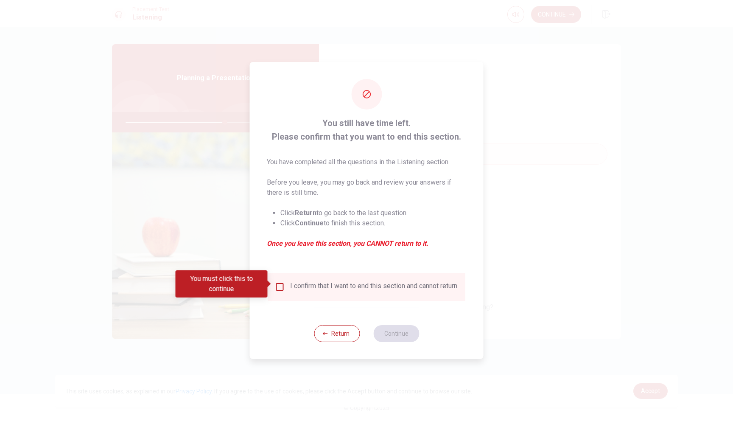
click at [278, 282] on input "You must click this to continue" at bounding box center [280, 287] width 10 height 10
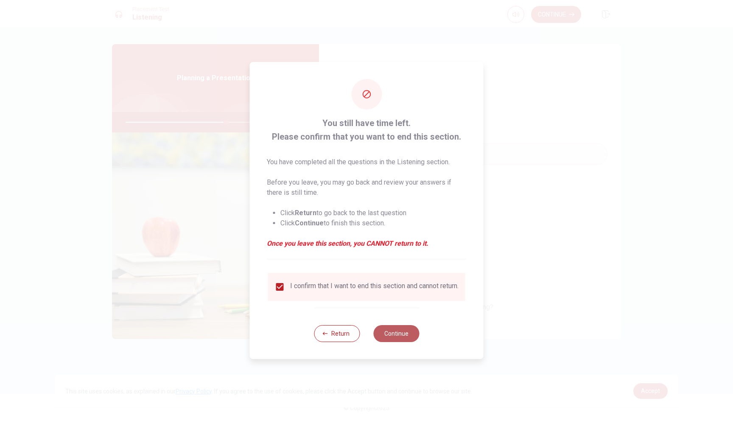
click at [403, 335] on button "Continue" at bounding box center [396, 333] width 46 height 17
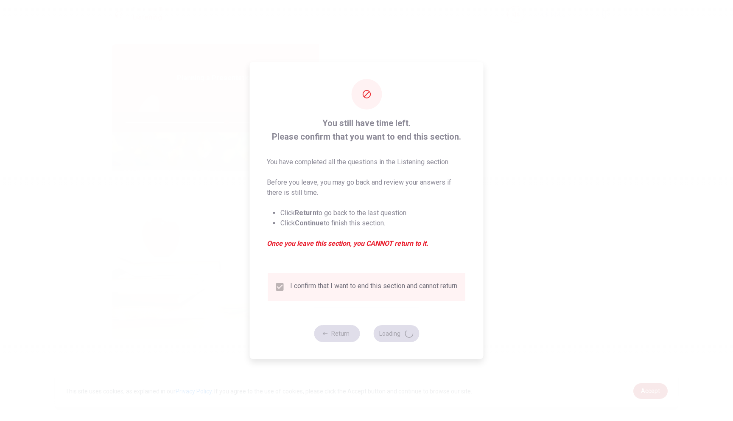
type input "66"
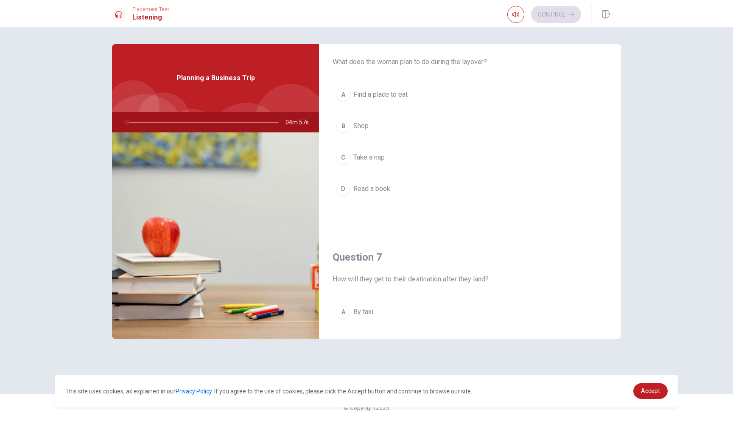
scroll to position [28, 0]
drag, startPoint x: 357, startPoint y: 59, endPoint x: 446, endPoint y: 63, distance: 90.0
click at [446, 63] on span "What does the woman plan to do during the layover?" at bounding box center [469, 61] width 275 height 10
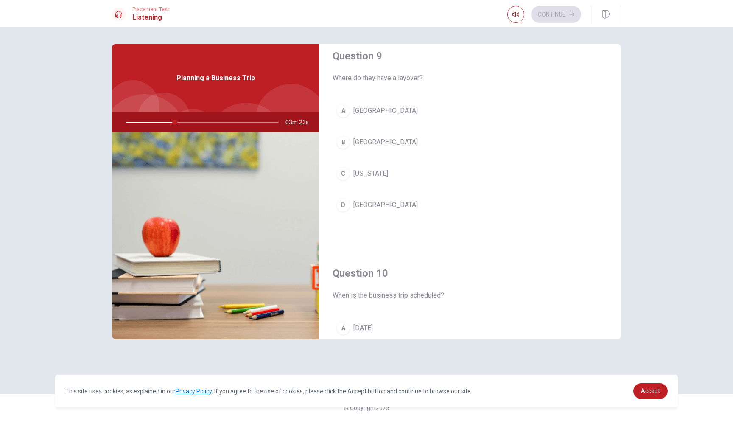
scroll to position [668, 0]
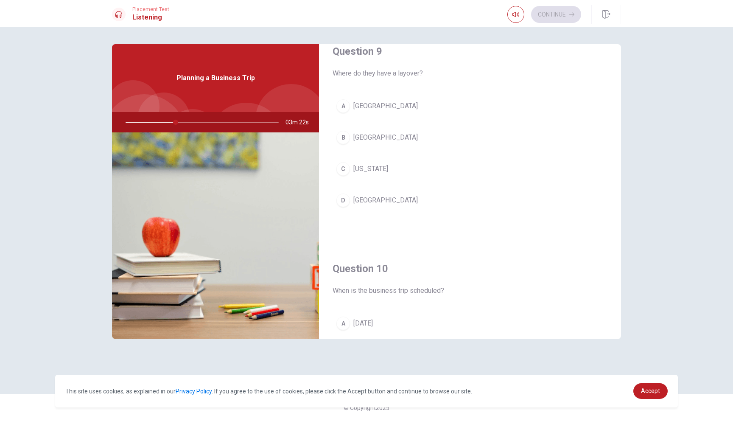
click at [378, 199] on button "D [GEOGRAPHIC_DATA]" at bounding box center [469, 200] width 275 height 21
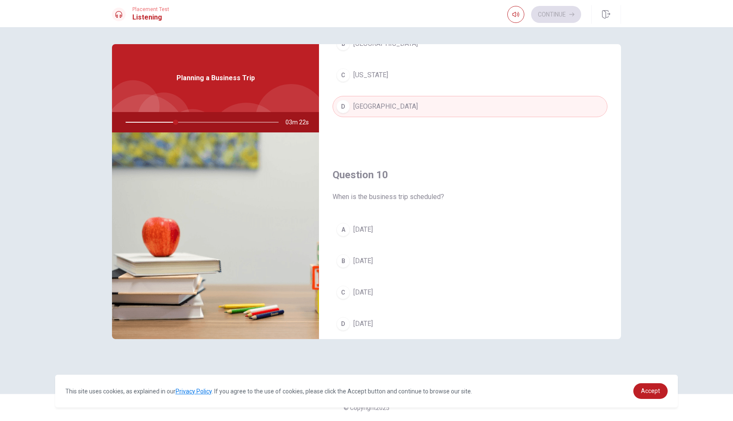
scroll to position [763, 0]
click at [377, 254] on button "B [DATE]" at bounding box center [469, 259] width 275 height 21
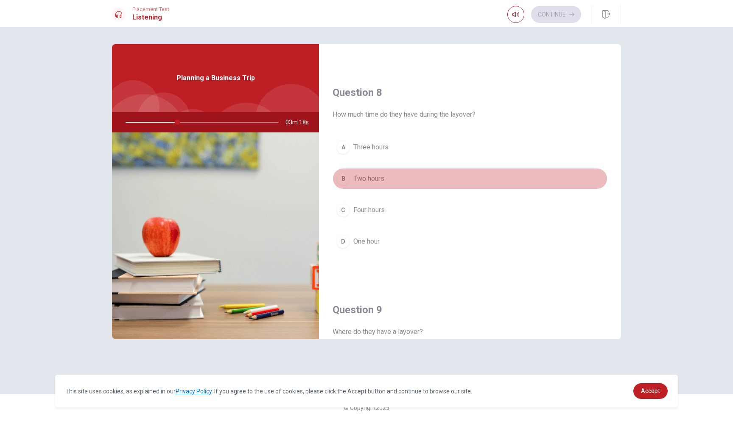
click at [377, 183] on span "Two hours" at bounding box center [368, 178] width 31 height 10
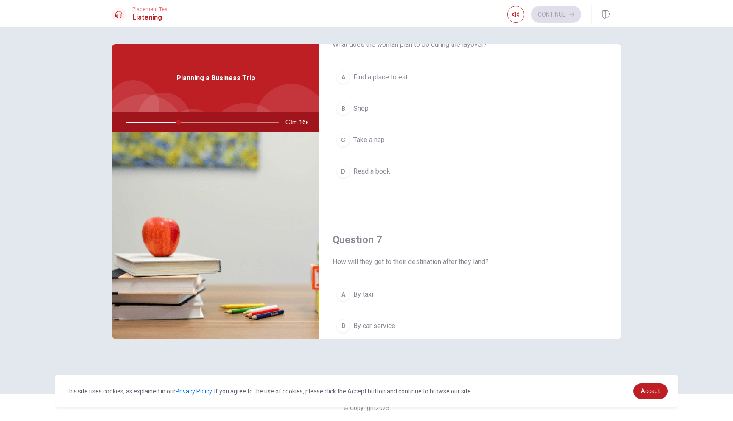
scroll to position [0, 0]
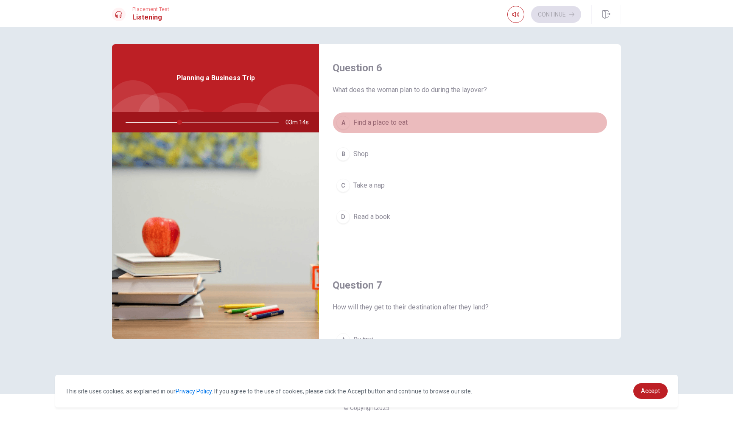
click at [382, 127] on span "Find a place to eat" at bounding box center [380, 122] width 54 height 10
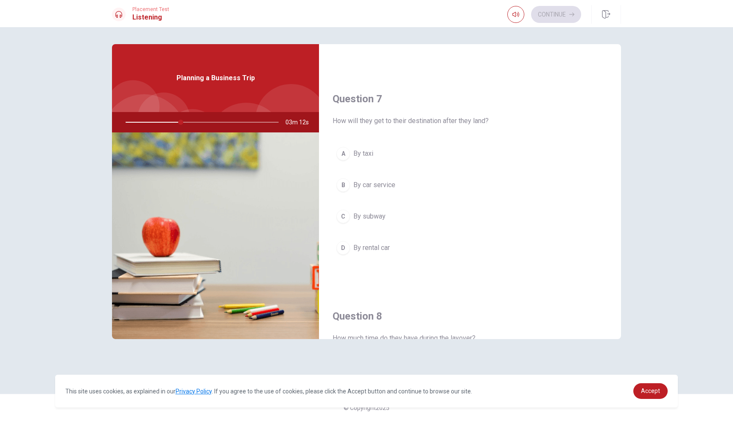
scroll to position [205, 0]
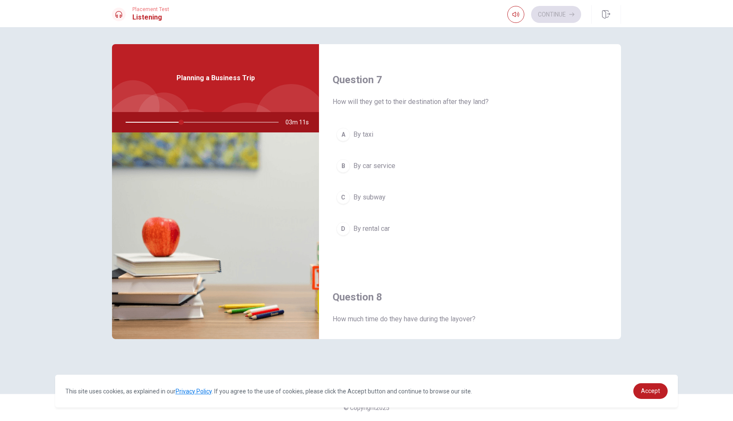
click at [376, 163] on span "By car service" at bounding box center [374, 166] width 42 height 10
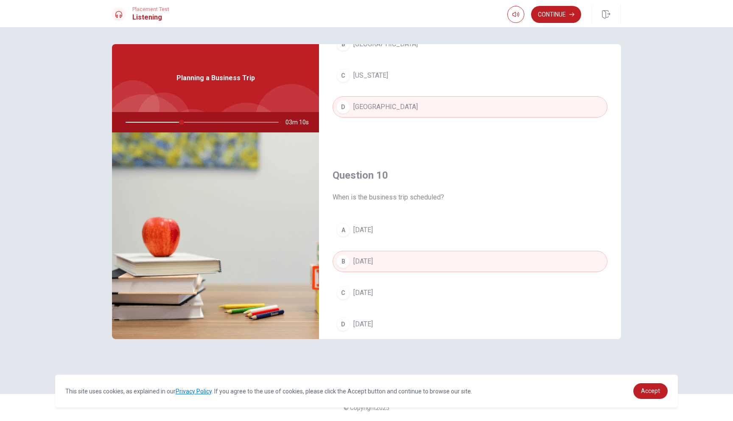
scroll to position [791, 0]
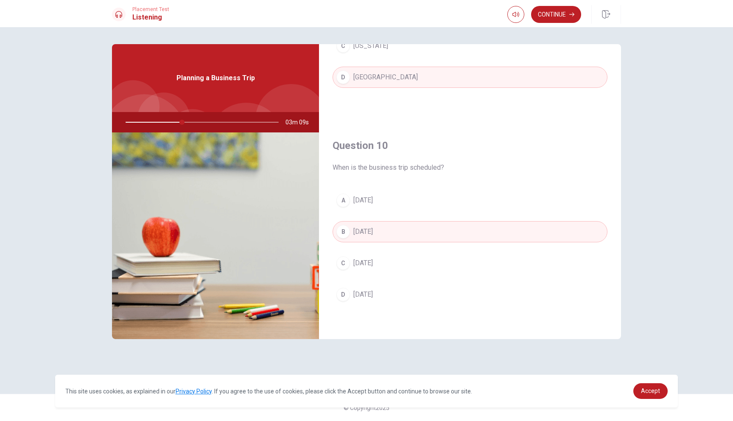
click at [373, 260] on span "[DATE]" at bounding box center [363, 263] width 20 height 10
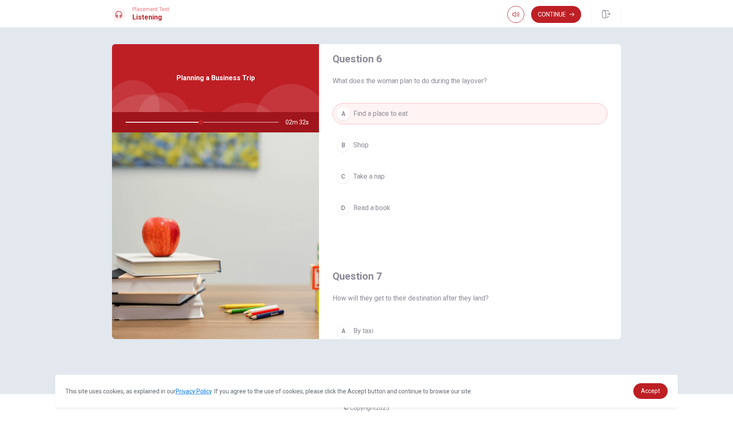
scroll to position [0, 0]
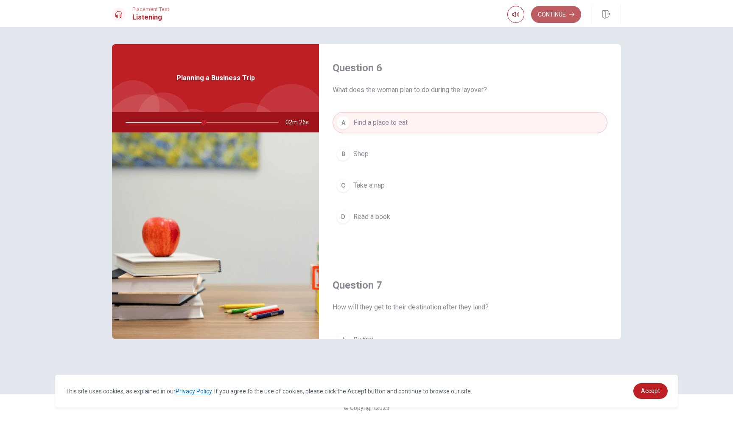
click at [557, 17] on button "Continue" at bounding box center [556, 14] width 50 height 17
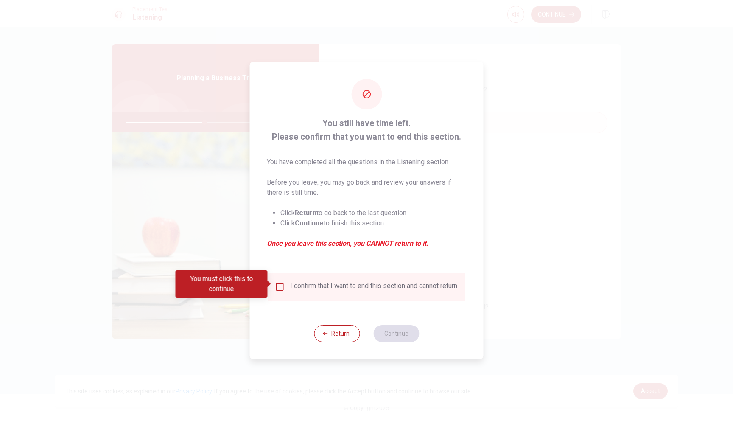
click at [277, 282] on input "You must click this to continue" at bounding box center [280, 287] width 10 height 10
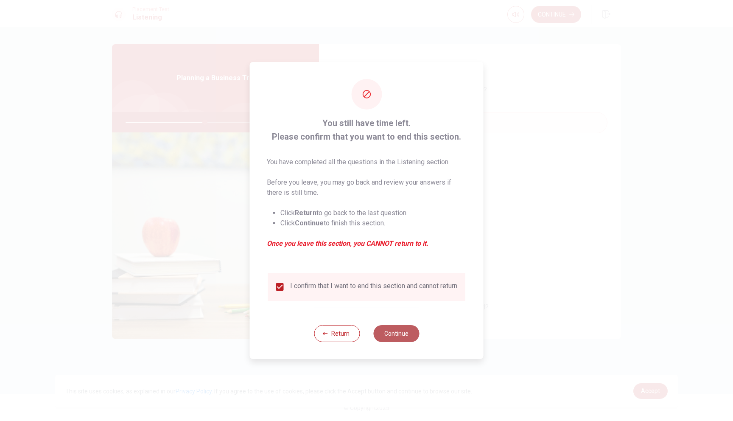
click at [380, 334] on button "Continue" at bounding box center [396, 333] width 46 height 17
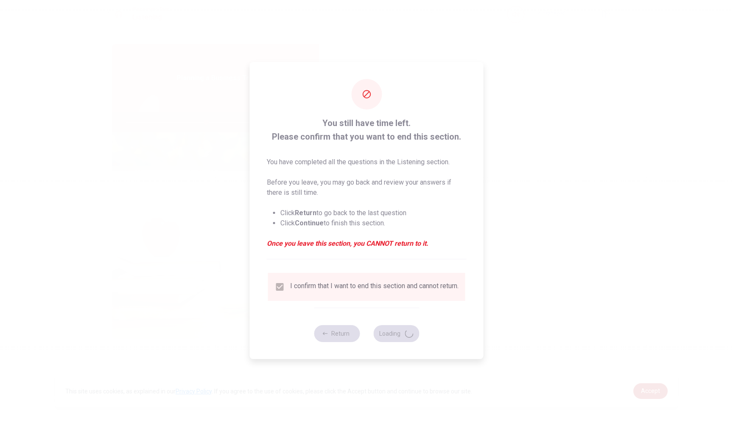
type input "53"
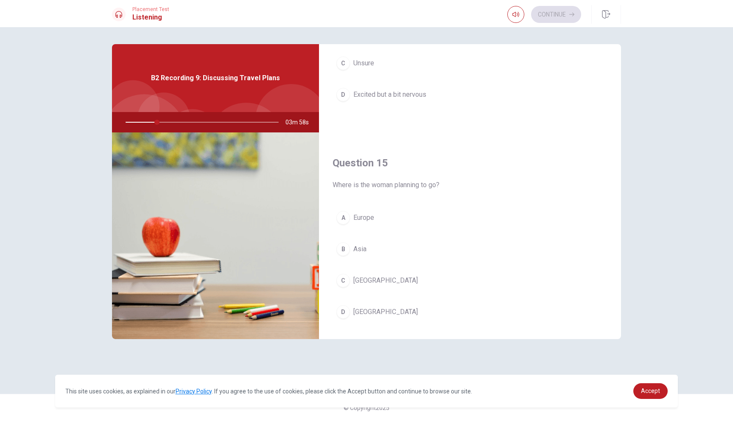
scroll to position [778, 0]
click at [351, 217] on button "A [GEOGRAPHIC_DATA]" at bounding box center [469, 213] width 275 height 21
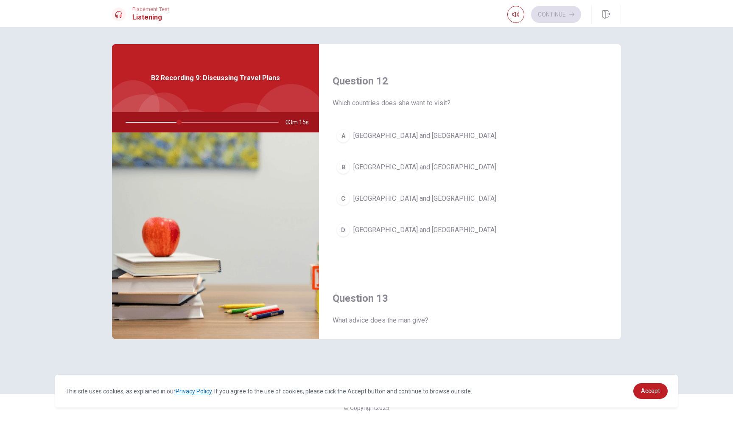
scroll to position [202, 0]
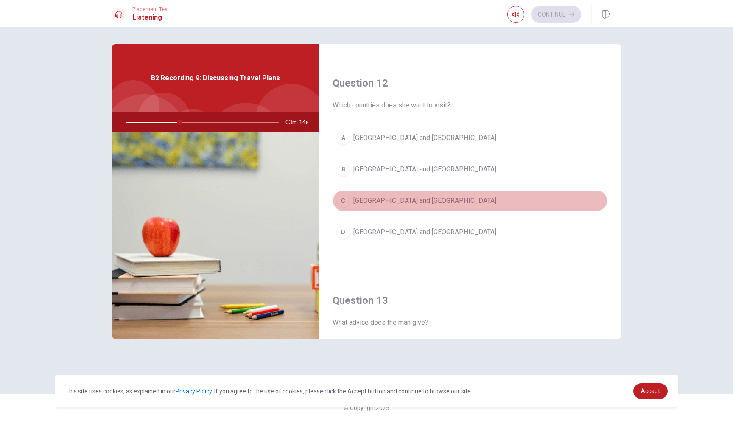
click at [352, 207] on button "C [GEOGRAPHIC_DATA] and [GEOGRAPHIC_DATA]" at bounding box center [469, 200] width 275 height 21
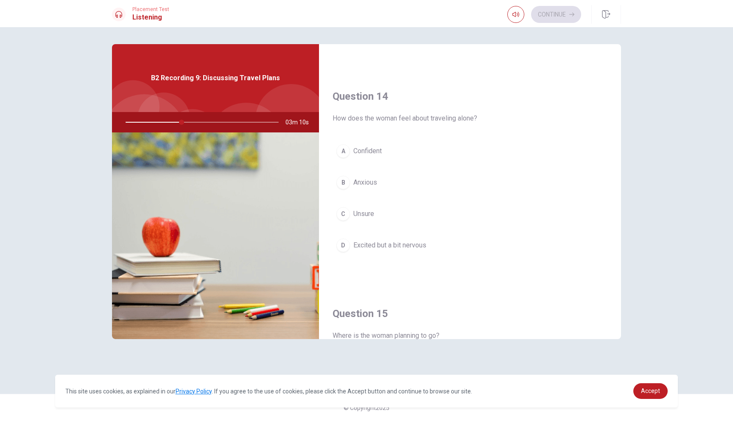
scroll to position [622, 0]
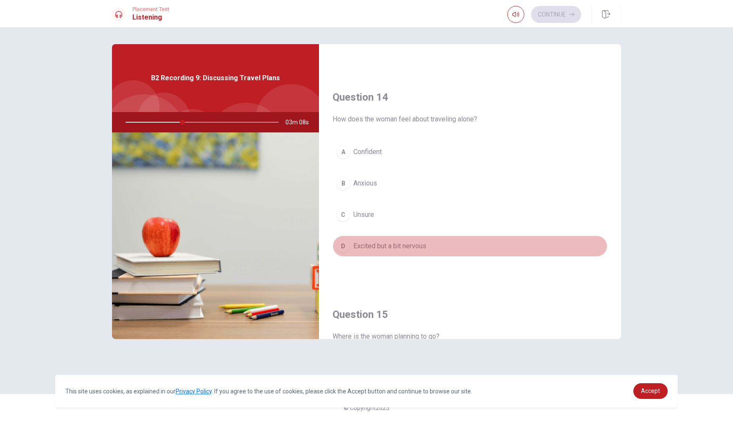
click at [366, 249] on span "Excited but a bit nervous" at bounding box center [389, 246] width 73 height 10
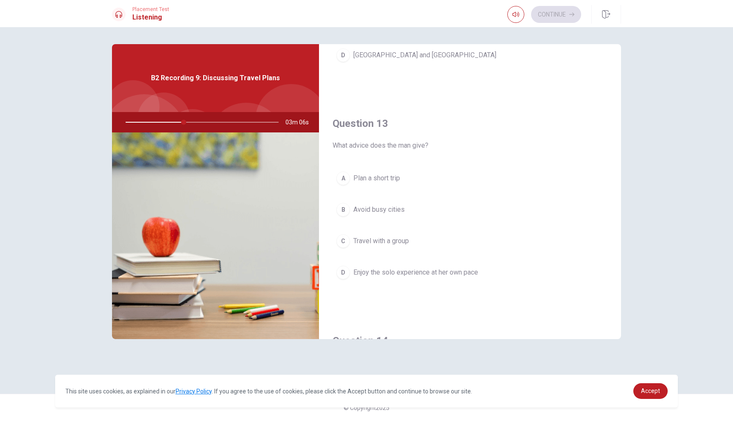
scroll to position [378, 0]
click at [413, 268] on span "Enjoy the solo experience at her own pace" at bounding box center [415, 273] width 125 height 10
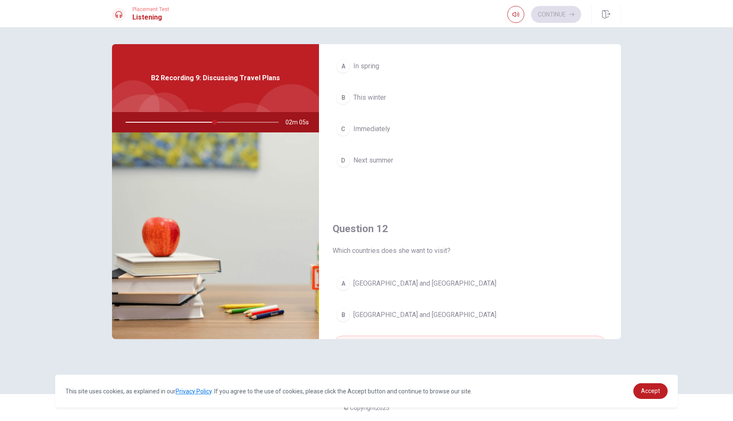
scroll to position [0, 0]
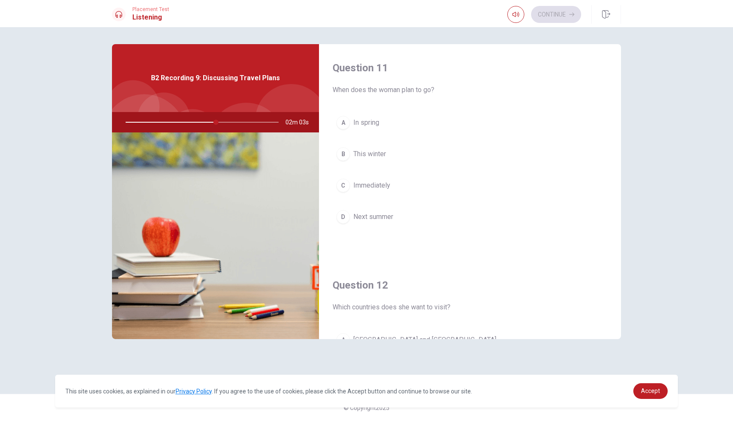
click at [398, 206] on button "D Next summer" at bounding box center [469, 216] width 275 height 21
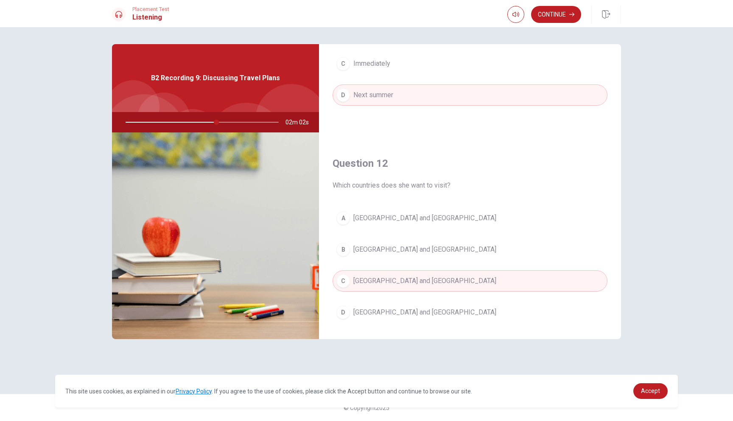
scroll to position [115, 0]
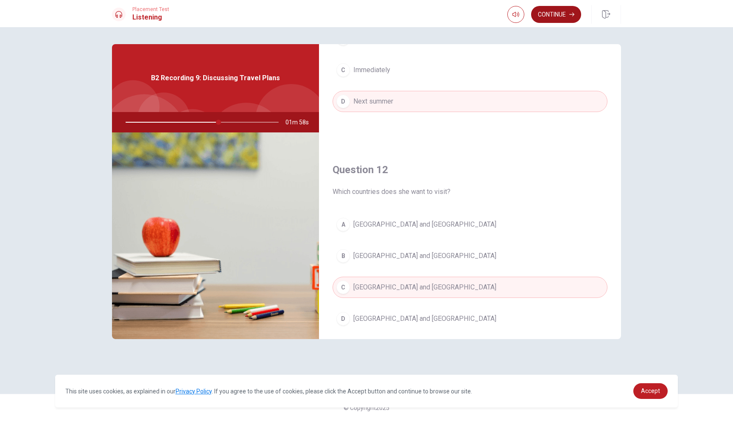
click at [546, 21] on button "Continue" at bounding box center [556, 14] width 50 height 17
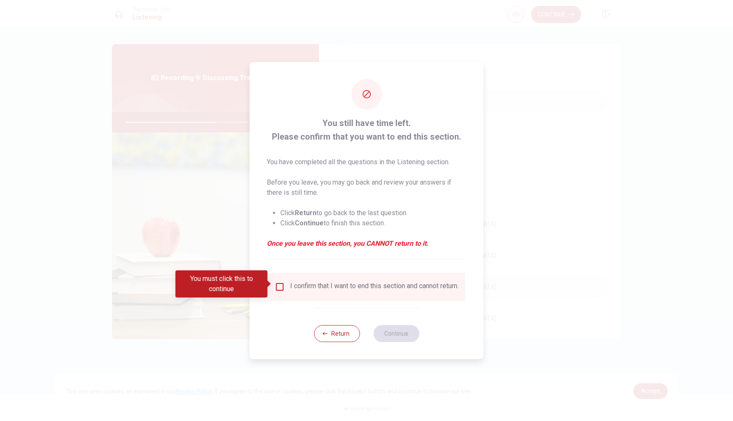
click at [280, 282] on input "You must click this to continue" at bounding box center [280, 287] width 10 height 10
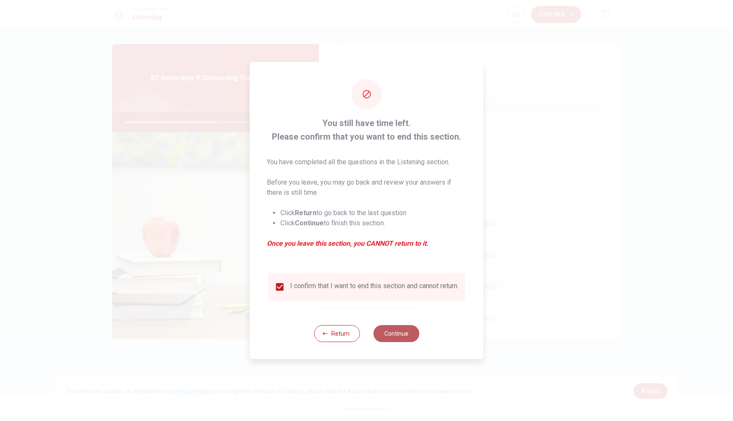
click at [382, 334] on button "Continue" at bounding box center [396, 333] width 46 height 17
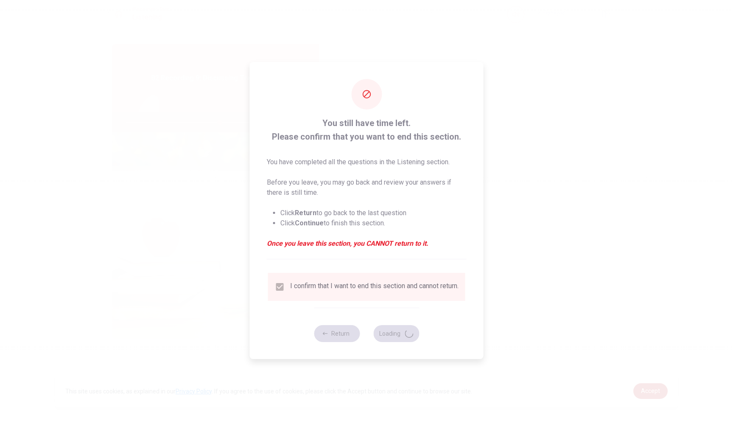
type input "62"
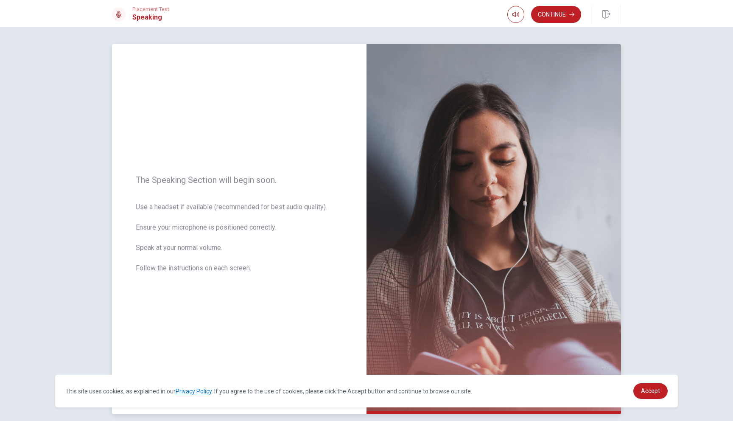
scroll to position [37, 0]
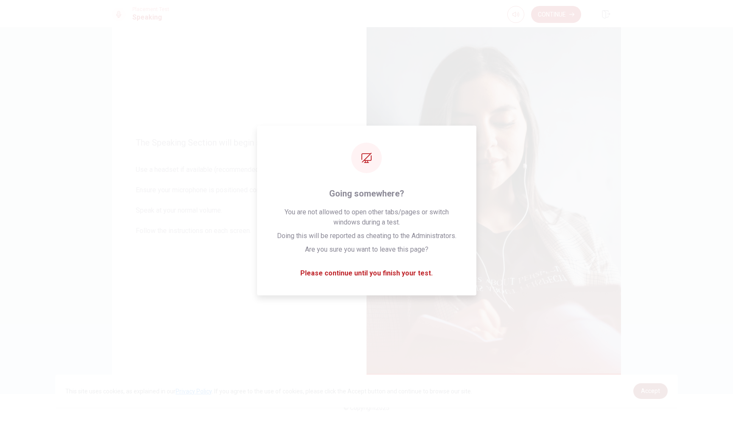
click at [648, 390] on span "Accept" at bounding box center [650, 390] width 19 height 7
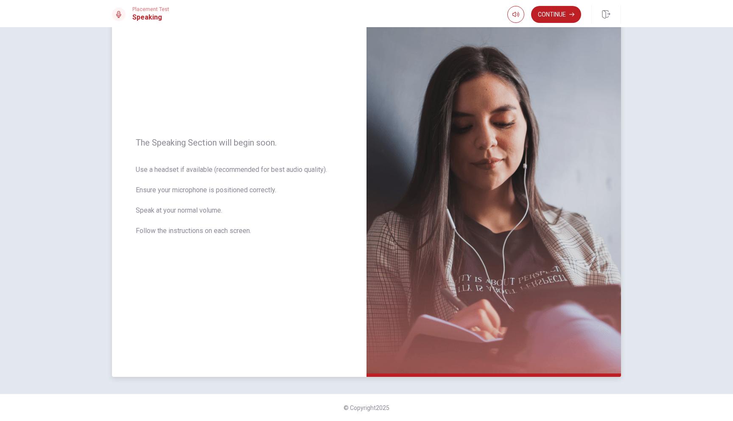
scroll to position [0, 0]
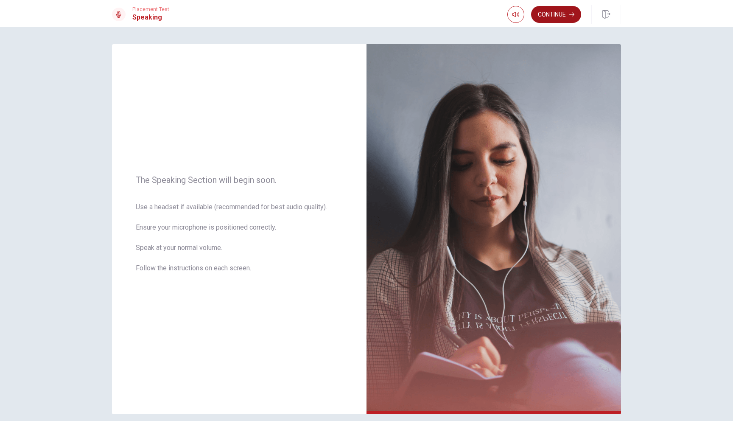
click at [552, 20] on button "Continue" at bounding box center [556, 14] width 50 height 17
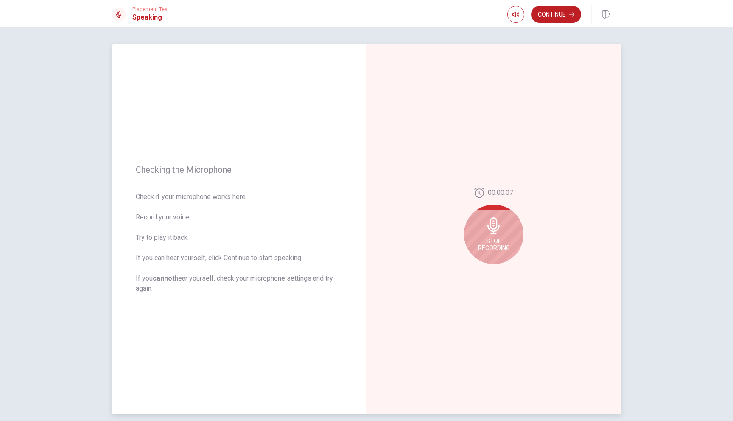
click at [493, 245] on span "Stop Recording" at bounding box center [494, 244] width 32 height 14
click at [501, 266] on button "Play Audio" at bounding box center [503, 271] width 12 height 12
click at [492, 236] on icon at bounding box center [493, 228] width 12 height 17
click at [487, 268] on button "Record Again" at bounding box center [484, 271] width 12 height 12
click at [493, 238] on span "Stop Recording" at bounding box center [494, 244] width 32 height 14
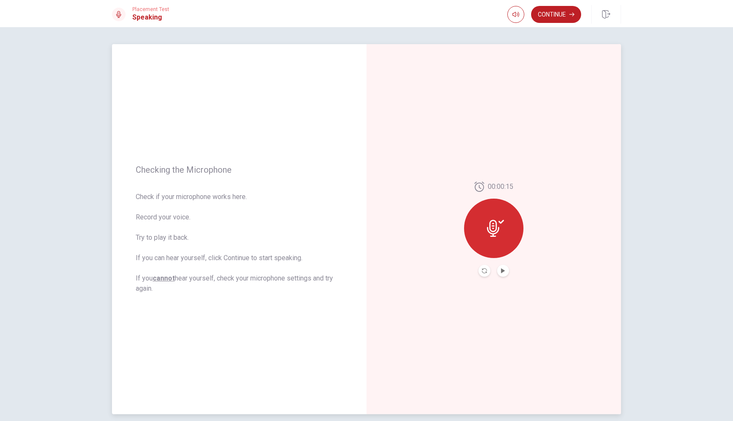
click at [484, 275] on button "Record Again" at bounding box center [484, 271] width 12 height 12
click at [498, 252] on div "Stop Recording" at bounding box center [493, 233] width 59 height 59
click at [508, 273] on button "Play Audio" at bounding box center [503, 271] width 12 height 12
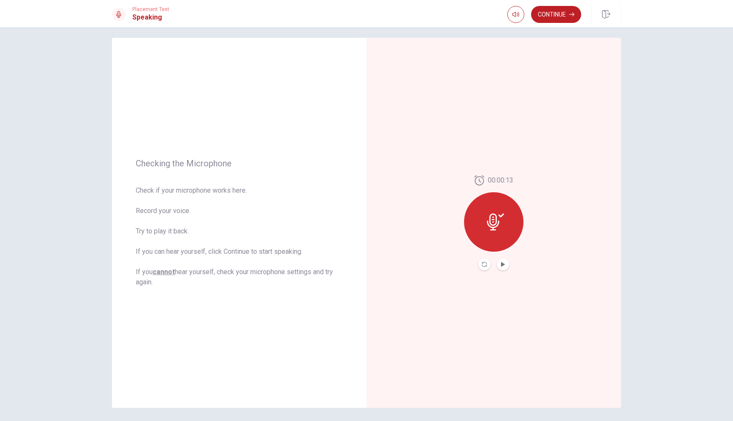
scroll to position [3, 0]
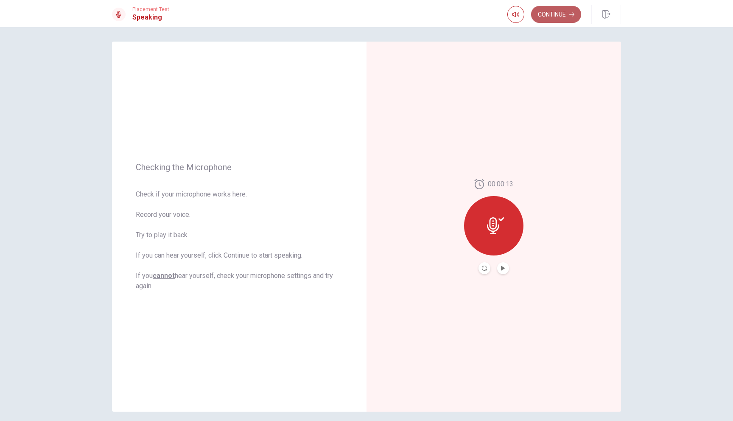
click at [560, 20] on button "Continue" at bounding box center [556, 14] width 50 height 17
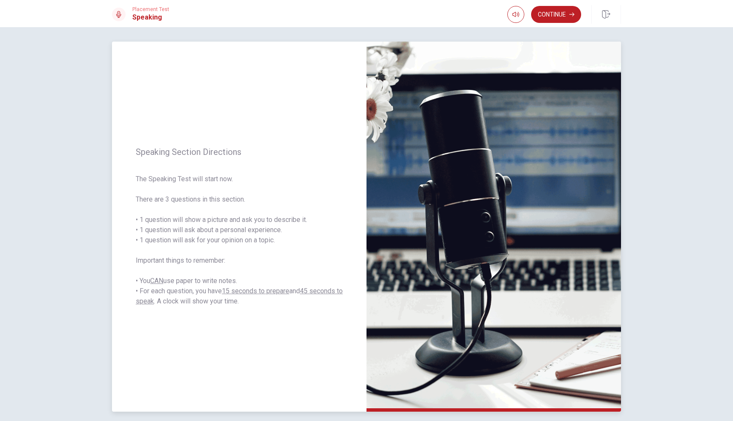
drag, startPoint x: 140, startPoint y: 219, endPoint x: 187, endPoint y: 218, distance: 47.1
click at [187, 218] on span "The Speaking Test will start now. There are 3 questions in this section. • 1 qu…" at bounding box center [239, 240] width 207 height 132
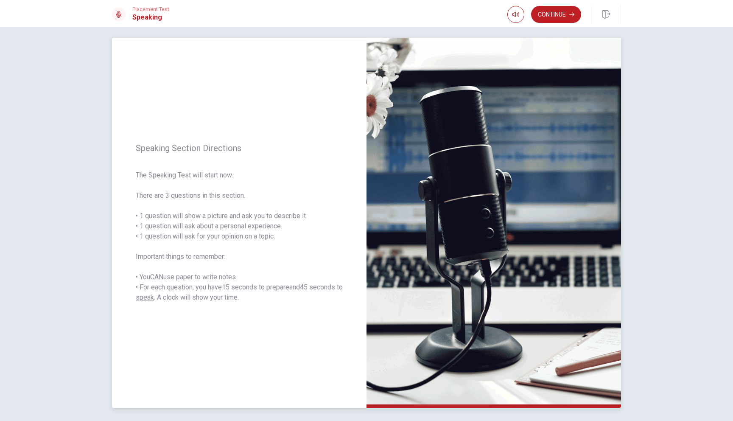
scroll to position [0, 0]
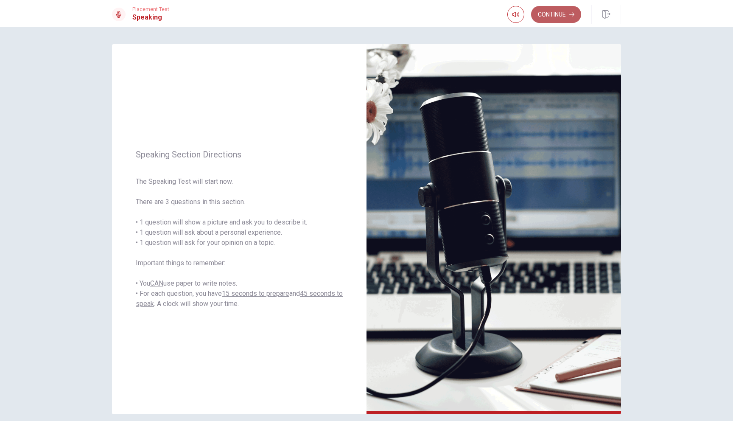
click at [560, 21] on button "Continue" at bounding box center [556, 14] width 50 height 17
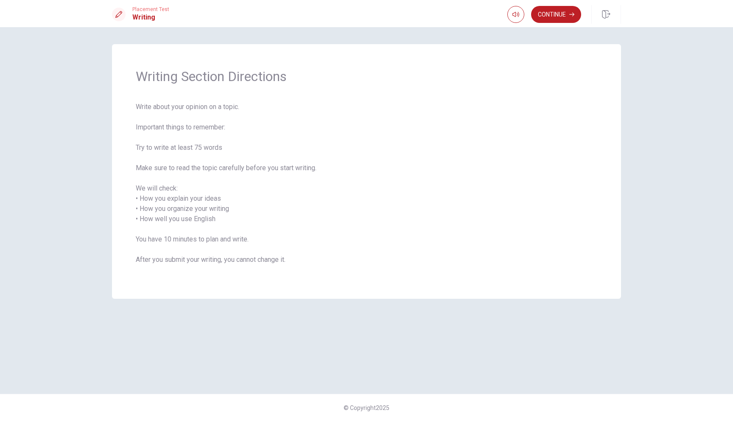
drag, startPoint x: 132, startPoint y: 149, endPoint x: 229, endPoint y: 149, distance: 96.2
click at [229, 149] on div "Writing Section Directions Write about your opinion on a topic. Important thing…" at bounding box center [366, 171] width 509 height 254
drag, startPoint x: 144, startPoint y: 166, endPoint x: 211, endPoint y: 198, distance: 74.4
click at [211, 198] on span "Write about your opinion on a topic. Important things to remember: Try to write…" at bounding box center [366, 188] width 461 height 173
drag, startPoint x: 142, startPoint y: 212, endPoint x: 217, endPoint y: 218, distance: 75.7
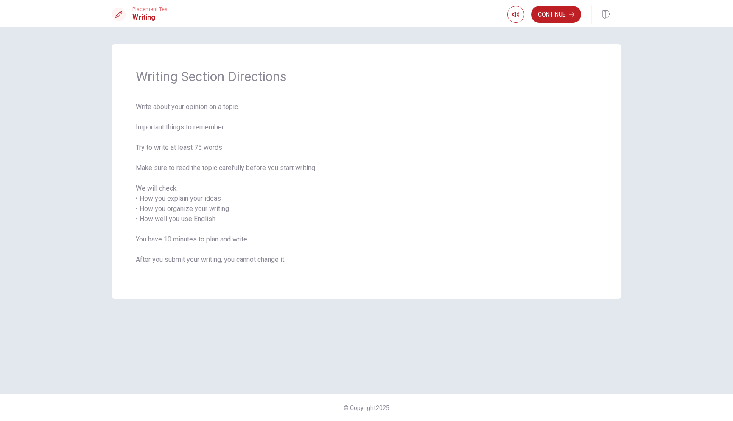
click at [217, 218] on span "Write about your opinion on a topic. Important things to remember: Try to write…" at bounding box center [366, 188] width 461 height 173
click at [554, 22] on button "Continue" at bounding box center [556, 14] width 50 height 17
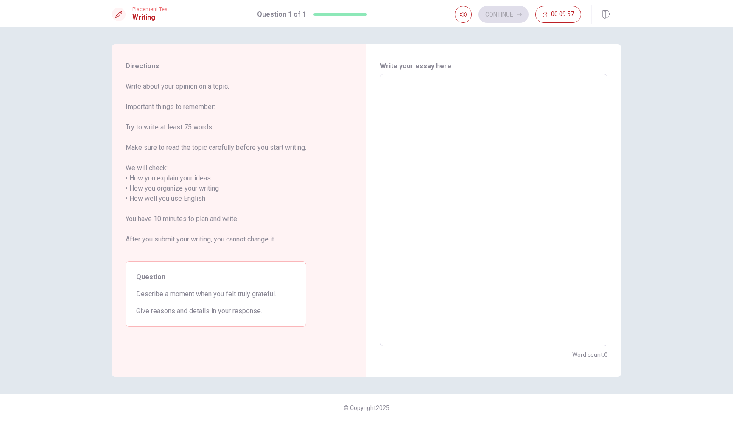
click at [421, 105] on textarea at bounding box center [493, 210] width 215 height 258
type textarea "M"
type textarea "x"
type textarea "MY"
type textarea "x"
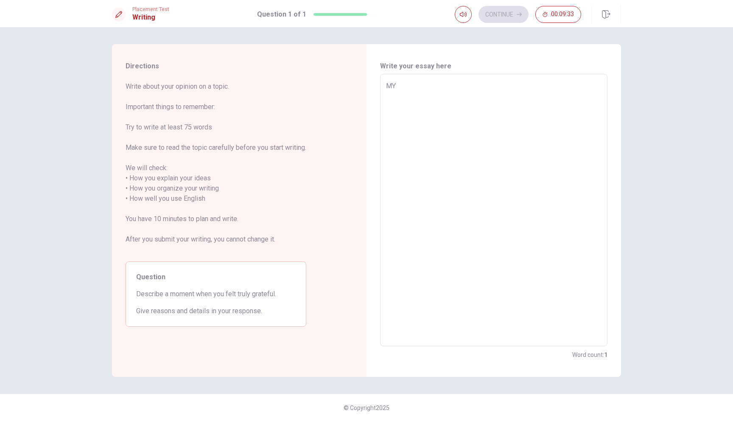
type textarea "MY"
type textarea "x"
type textarea "MY"
type textarea "x"
type textarea "M"
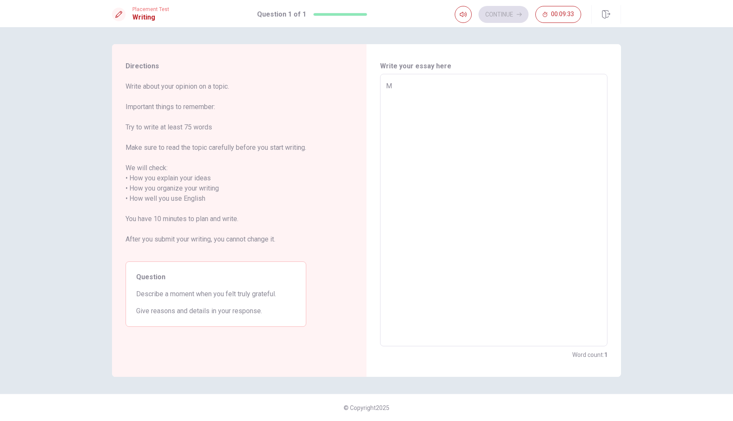
type textarea "x"
type textarea "My"
type textarea "x"
type textarea "My"
type textarea "x"
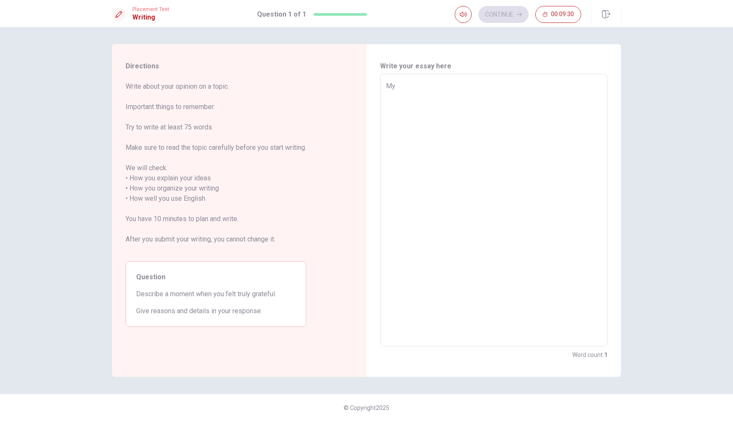
type textarea "My t"
type textarea "x"
type textarea "My tr"
type textarea "x"
type textarea "My tru"
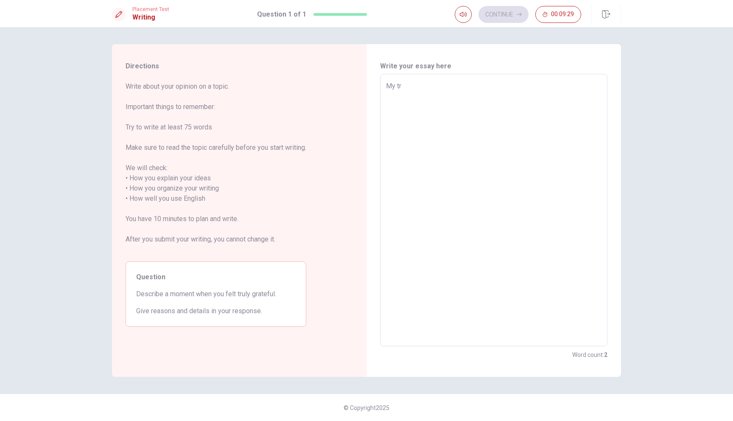
type textarea "x"
type textarea "My trul"
type textarea "x"
type textarea "My truly"
type textarea "x"
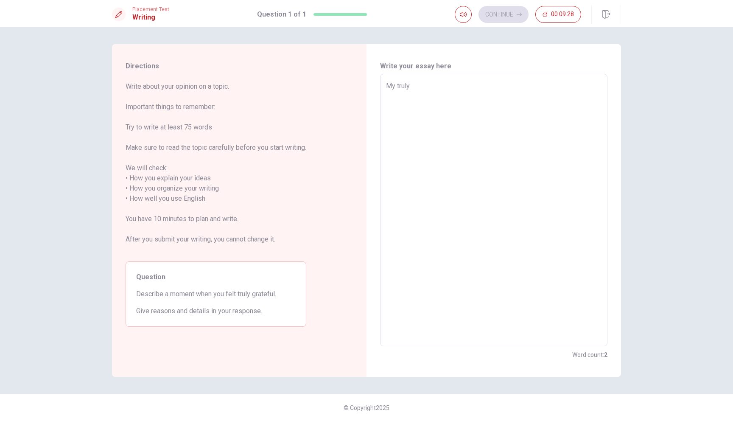
type textarea "My truly"
type textarea "x"
type textarea "My truly g"
type textarea "x"
type textarea "My truly gr"
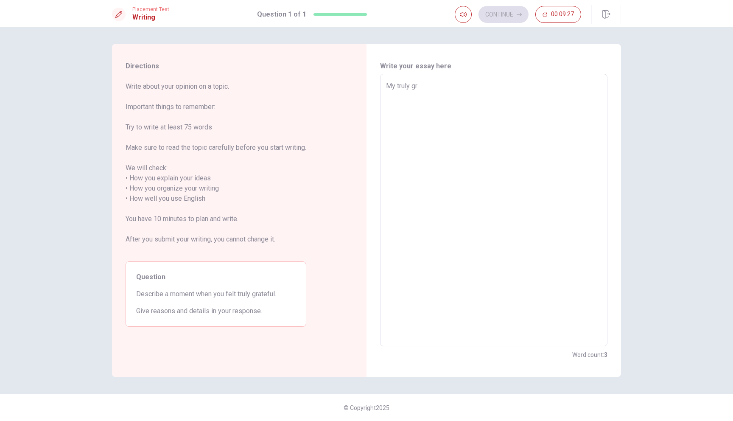
type textarea "x"
type textarea "My truly gra"
type textarea "x"
type textarea "My truly grat"
type textarea "x"
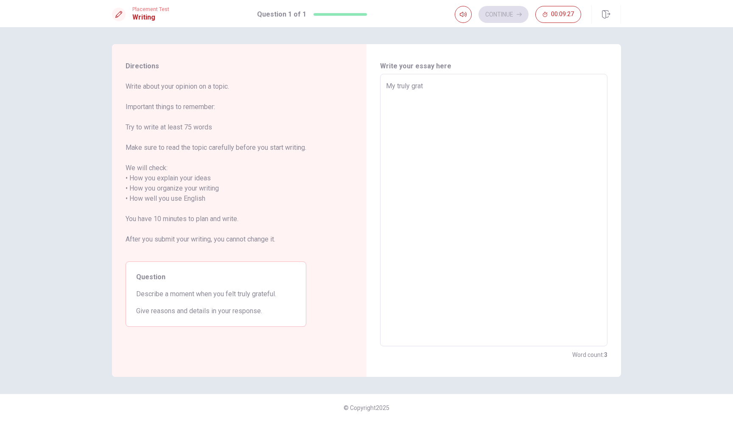
type textarea "My truly grate"
type textarea "x"
type textarea "My truly grate"
type textarea "x"
type textarea "My truly grate"
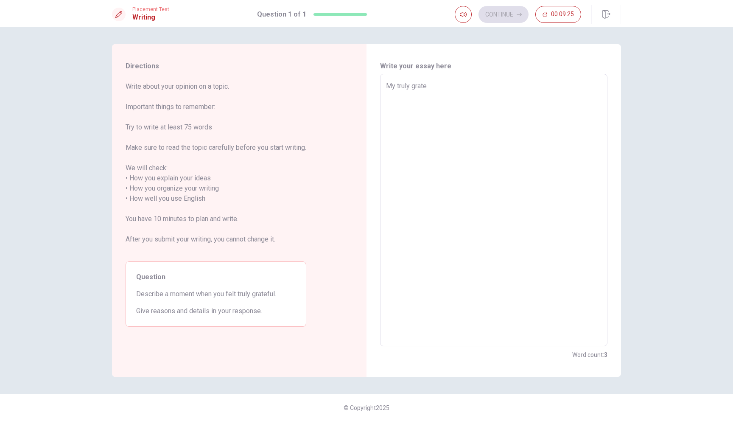
type textarea "x"
type textarea "My truly gratef"
type textarea "x"
type textarea "My truly gratefu"
type textarea "x"
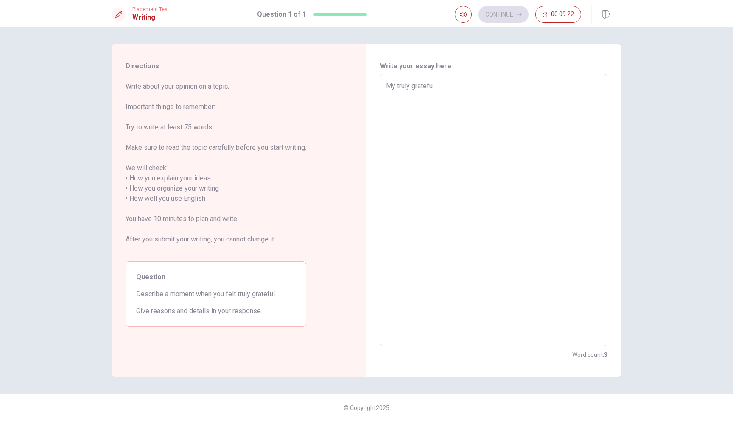
type textarea "My truly grateful"
type textarea "x"
type textarea "My truly grateful"
type textarea "x"
type textarea "My truly grateful m"
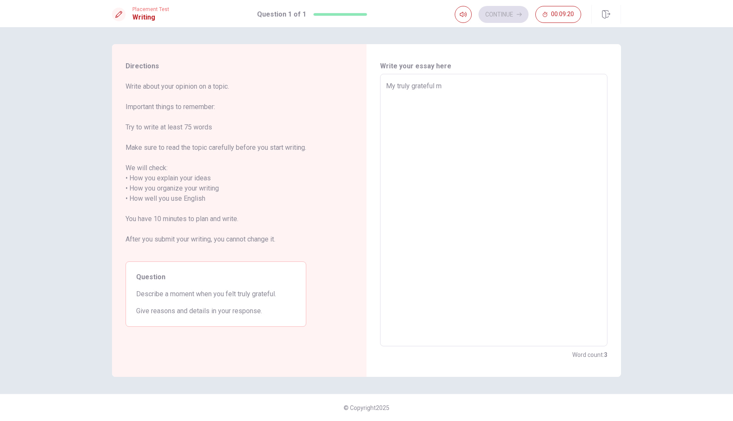
type textarea "x"
type textarea "My truly grateful mo"
type textarea "x"
type textarea "My truly grateful mom"
type textarea "x"
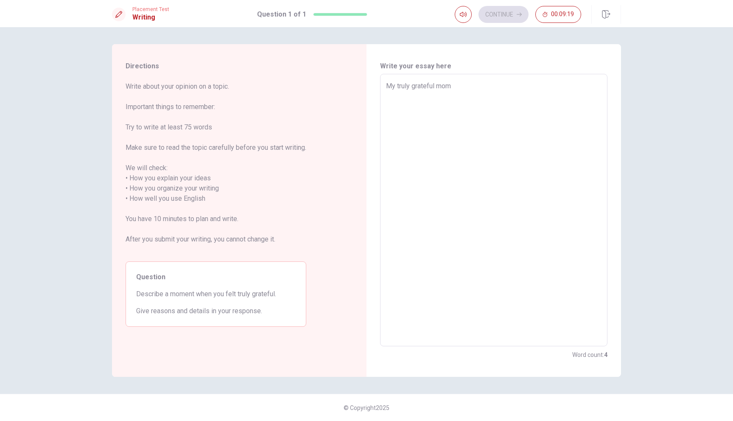
type textarea "My truly grateful mome"
type textarea "x"
type textarea "My truly grateful momen"
type textarea "x"
type textarea "My truly grateful moment"
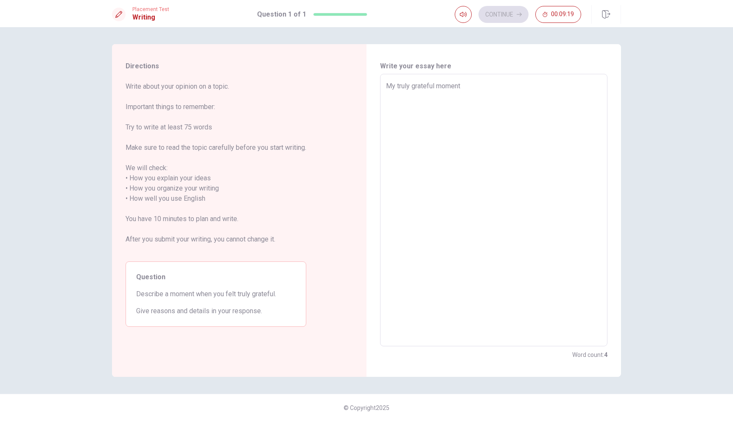
type textarea "x"
type textarea "My truly grateful moment"
type textarea "x"
type textarea "My truly grateful moment i"
type textarea "x"
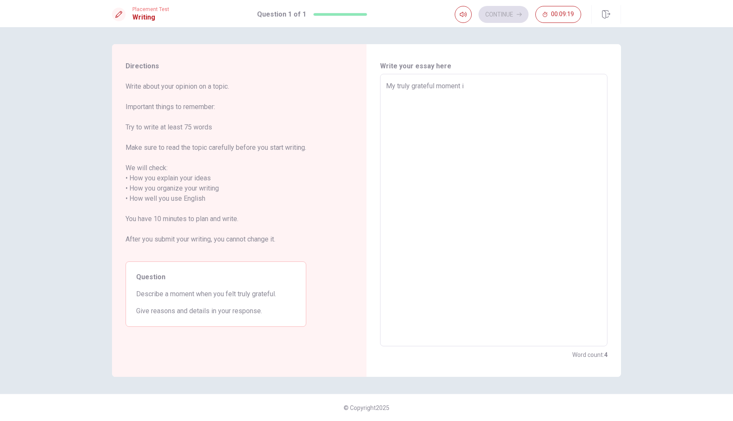
type textarea "My truly grateful moment is"
type textarea "x"
type textarea "My truly grateful moment is"
type textarea "x"
type textarea "My truly grateful moment is 2"
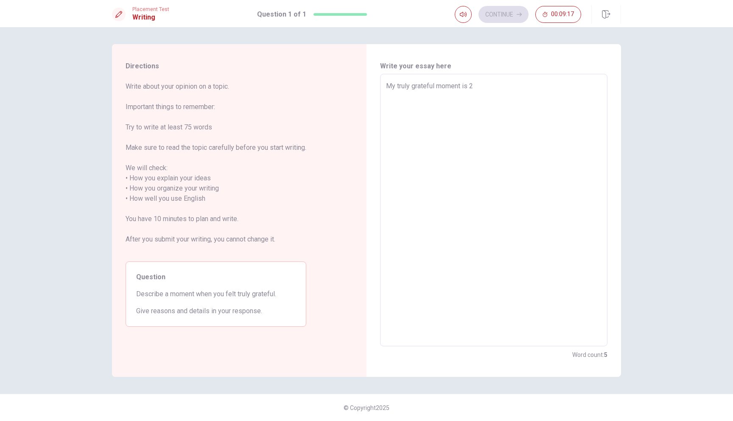
type textarea "x"
type textarea "My truly grateful moment is 2"
type textarea "x"
type textarea "My truly grateful moment is 2 y"
type textarea "x"
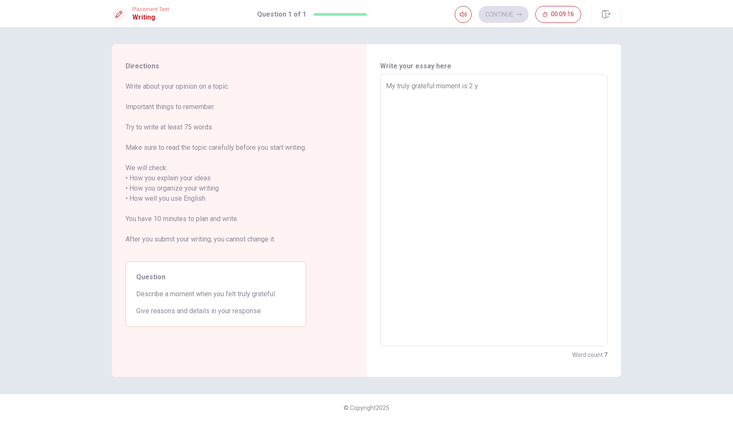
type textarea "My truly grateful moment is 2 ye"
type textarea "x"
type textarea "My truly grateful moment is 2 yea"
type textarea "x"
type textarea "My truly grateful moment is 2 year"
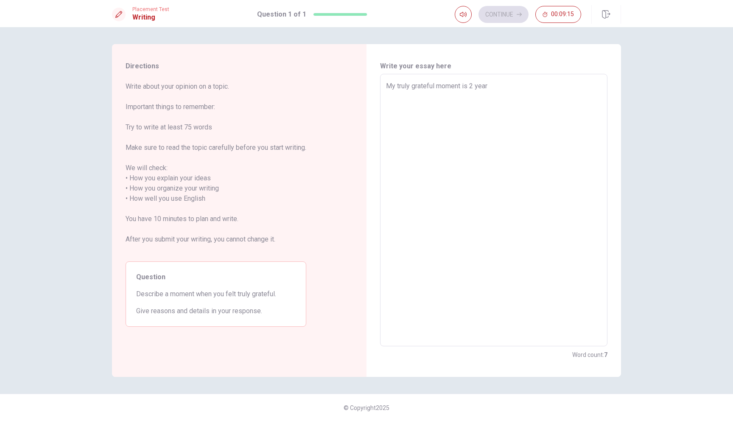
type textarea "x"
type textarea "My truly grateful moment is 2 years"
type textarea "x"
type textarea "My truly grateful moment is 2 years"
type textarea "x"
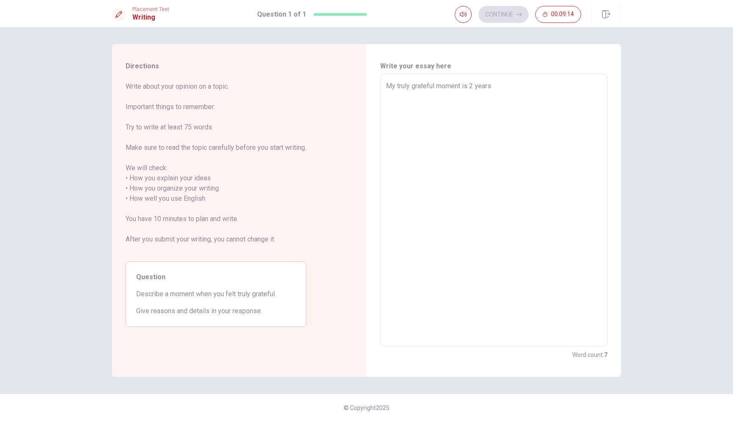
type textarea "My truly grateful moment is 2 years a"
type textarea "x"
type textarea "My truly grateful moment is 2 years ag"
type textarea "x"
type textarea "My truly grateful moment is 2 years age"
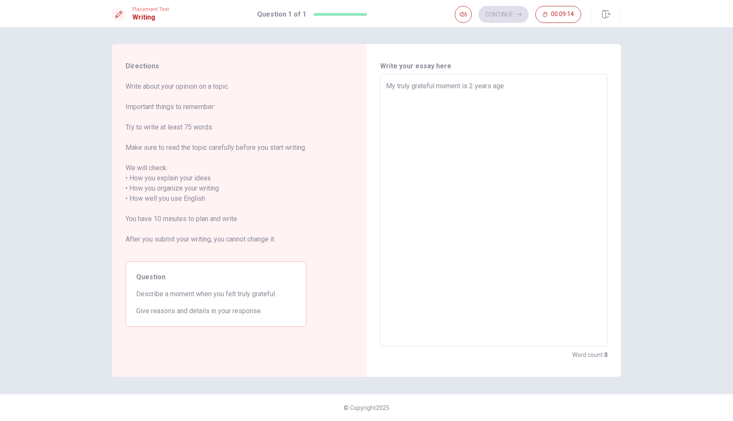
type textarea "x"
type textarea "My truly grateful moment is 2 years age."
type textarea "x"
type textarea "My truly grateful moment is 2 years age."
type textarea "x"
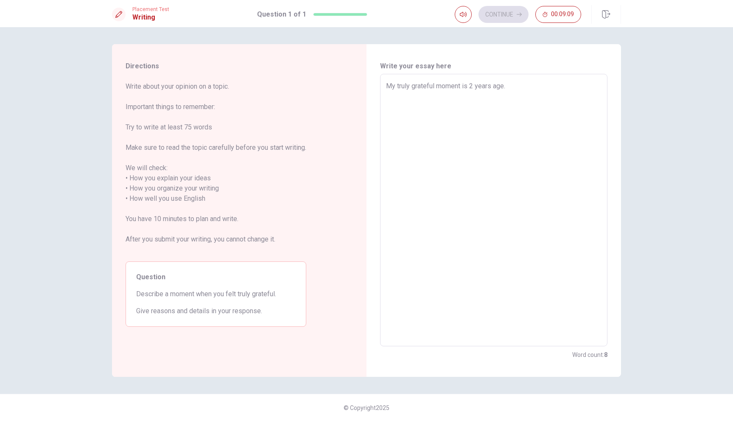
type textarea "My truly grateful moment is 2 years age. b"
type textarea "x"
type textarea "My truly grateful moment is 2 years age. be"
type textarea "x"
type textarea "My truly grateful moment is 2 years age. bec"
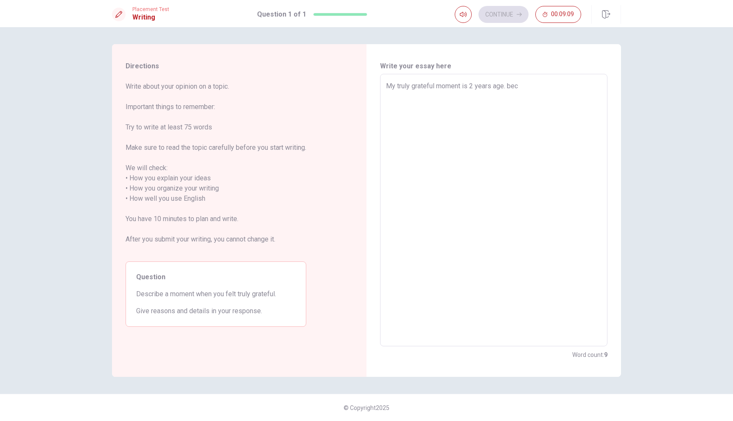
type textarea "x"
type textarea "My truly grateful moment is 2 years age. beca"
type textarea "x"
type textarea "My truly grateful moment is 2 years age. becau"
type textarea "x"
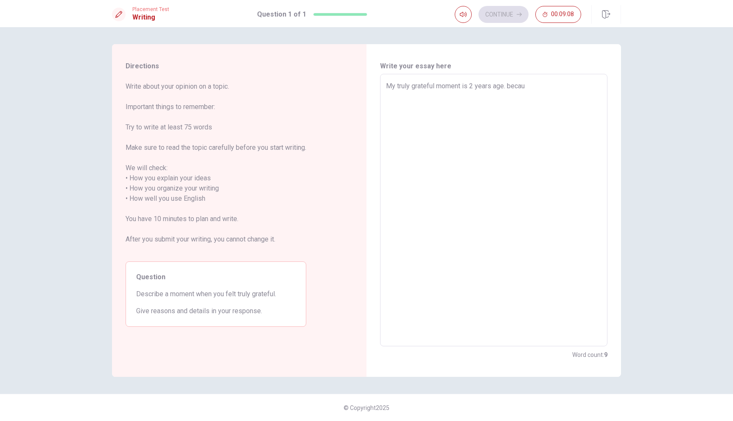
type textarea "My truly grateful moment is 2 years age. becaue"
type textarea "x"
type textarea "My truly grateful moment is 2 years age. becaues"
type textarea "x"
type textarea "My truly grateful moment is 2 years age. becaue"
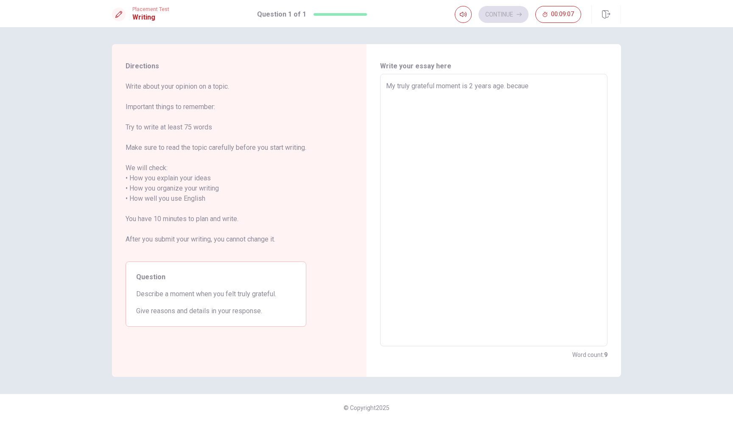
type textarea "x"
type textarea "My truly grateful moment is 2 years age. becau"
type textarea "x"
type textarea "My truly grateful moment is 2 years age. becaus"
type textarea "x"
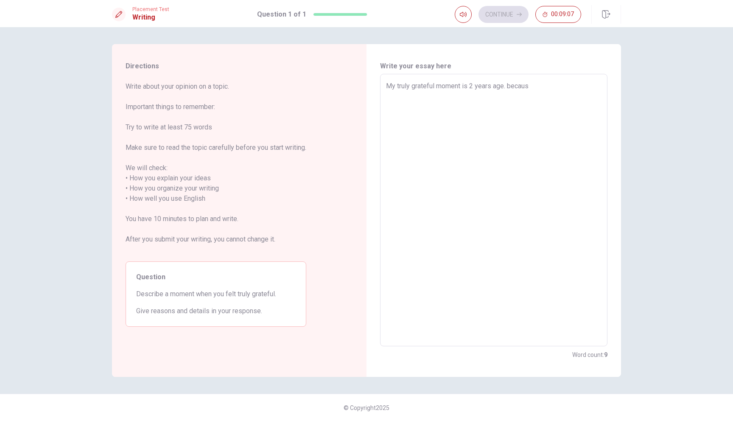
type textarea "My truly grateful moment is 2 years age. because"
type textarea "x"
type textarea "My truly grateful moment is 2 years age. because"
type textarea "x"
type textarea "My truly grateful moment is 2 years age. because I"
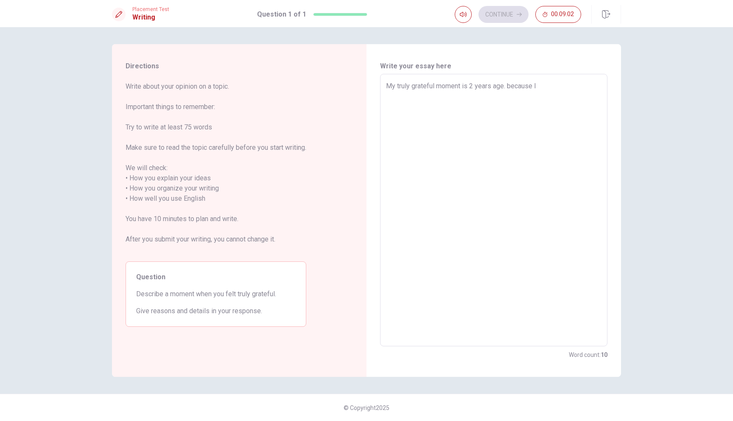
type textarea "x"
type textarea "My truly grateful moment is 2 years age. because I"
type textarea "x"
type textarea "My truly grateful moment is 2 years age. because I f"
type textarea "x"
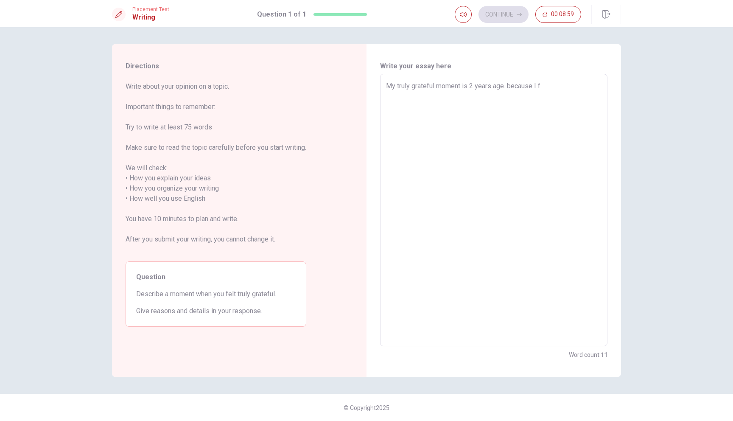
type textarea "My truly grateful moment is 2 years age. because I fi"
type textarea "x"
type textarea "My truly grateful moment is 2 years age. because I fin"
type textarea "x"
type textarea "My truly grateful moment is 2 years age. because I fini"
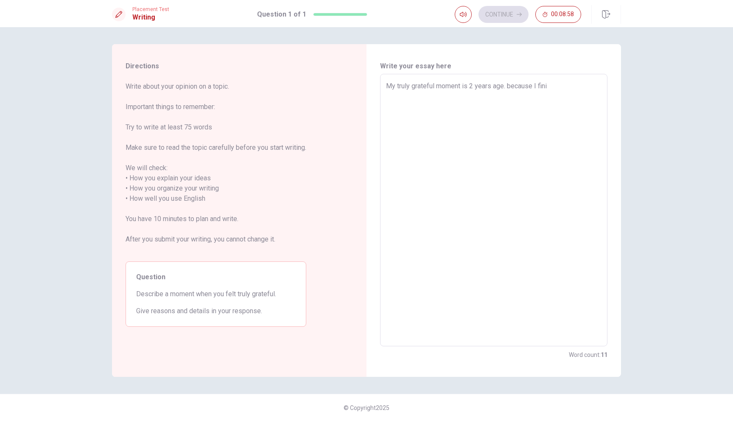
type textarea "x"
type textarea "My truly grateful moment is 2 years age. because I finis"
type textarea "x"
type textarea "My truly grateful moment is 2 years age. because I finish"
type textarea "x"
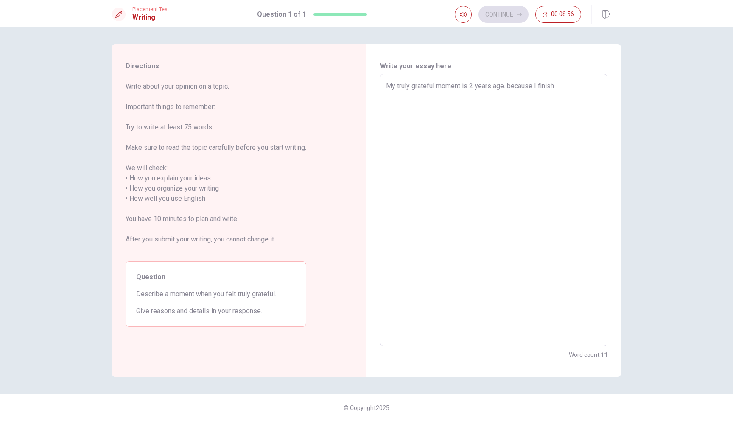
type textarea "My truly grateful moment is 2 years age. because I finishe"
type textarea "x"
type textarea "My truly grateful moment is 2 years age. because I finished"
type textarea "x"
type textarea "My truly grateful moment is 2 years age. because I finished"
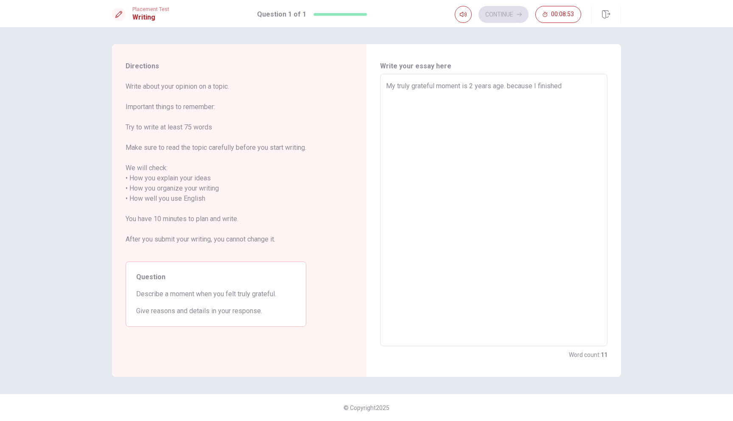
type textarea "x"
type textarea "My truly grateful moment is 2 years age. because I finished a"
type textarea "x"
type textarea "My truly grateful moment is 2 years age. because I finished a"
type textarea "x"
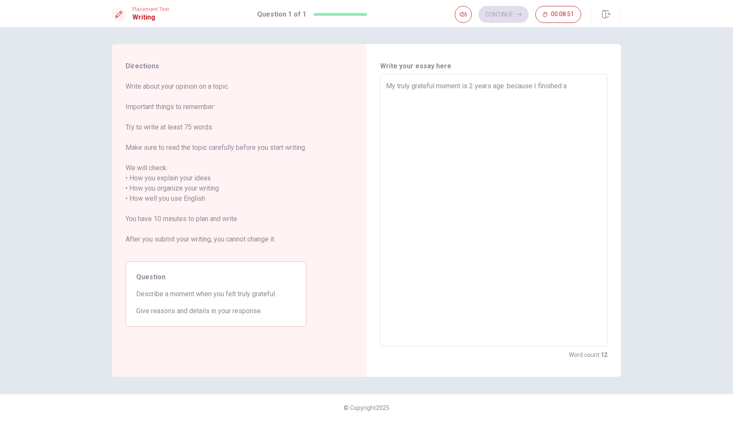
type textarea "My truly grateful moment is 2 years age. because I finished a s"
type textarea "x"
type textarea "My truly grateful moment is 2 years age. because I finished a so"
type textarea "x"
type textarea "My truly grateful moment is 2 years age. because I finished a soc"
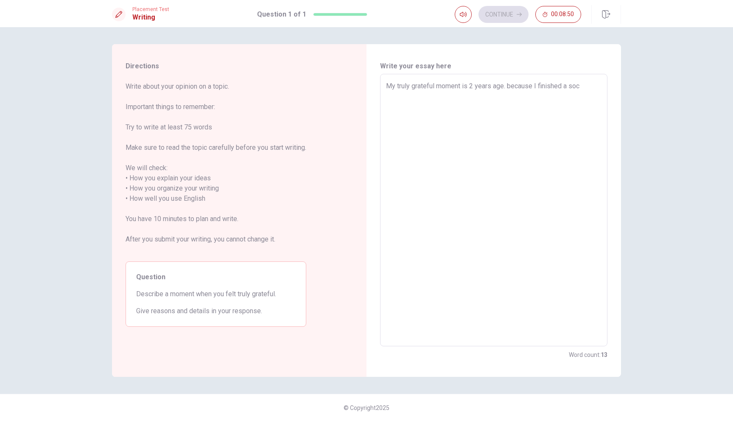
type textarea "x"
type textarea "My truly grateful moment is 2 years age. because I finished a so"
type textarea "x"
type textarea "My truly grateful moment is 2 years age. because I finished a s"
type textarea "x"
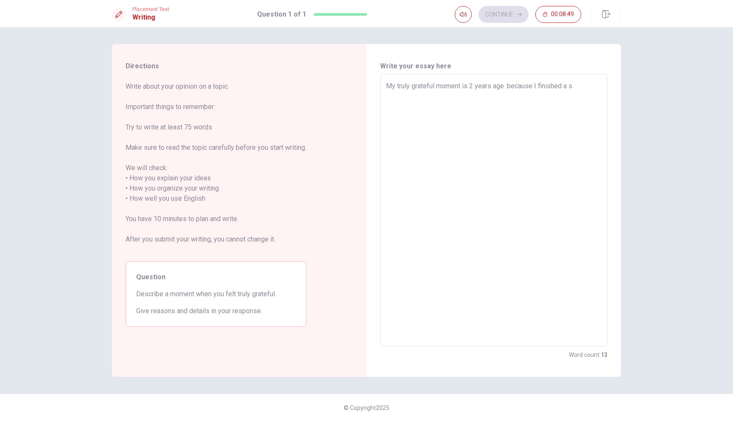
type textarea "My truly grateful moment is 2 years age. because I finished a so"
type textarea "x"
type textarea "My truly grateful moment is 2 years age. because I finished a sol"
type textarea "x"
type textarea "My truly grateful moment is 2 years age. because I finished a so"
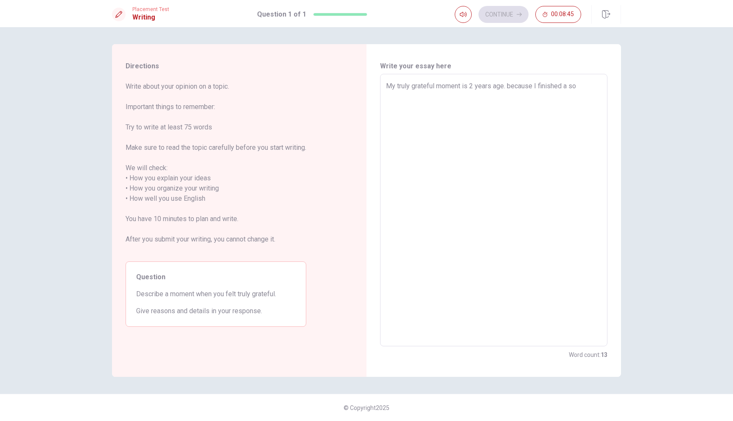
type textarea "x"
type textarea "My truly grateful moment is 2 years age. because I finished a s"
type textarea "x"
type textarea "My truly grateful moment is 2 years age. because I finished a"
type textarea "x"
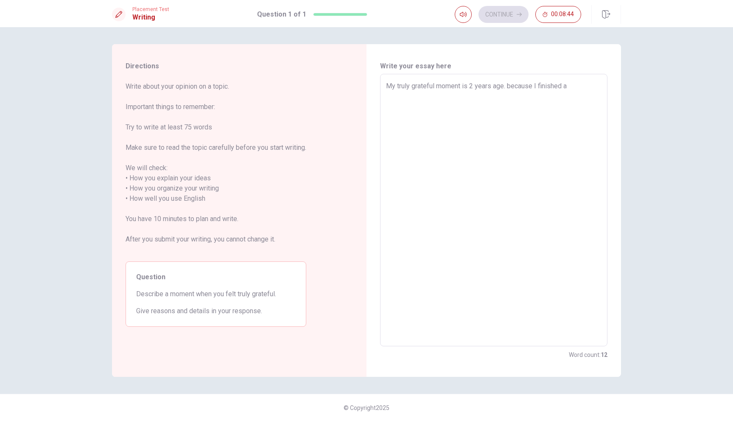
type textarea "My truly grateful moment is 2 years age. because I finished a"
type textarea "x"
type textarea "My truly grateful moment is 2 years age. because I finished"
type textarea "x"
type textarea "My truly grateful moment is 2 years age. because I finished a"
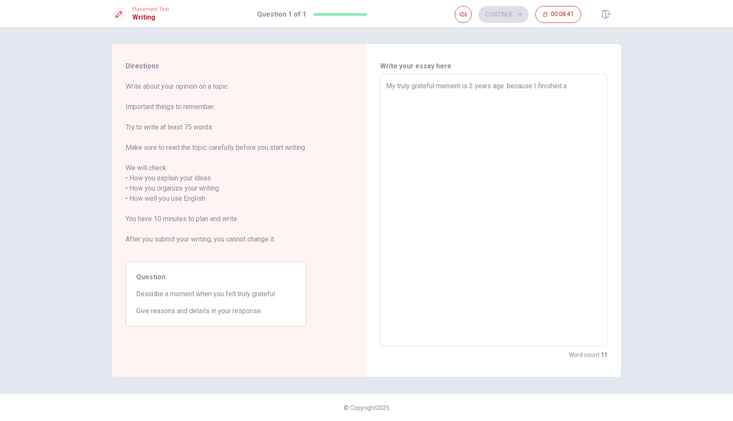
type textarea "x"
type textarea "My truly grateful moment is 2 years age. because I finished a"
type textarea "x"
type textarea "My truly grateful moment is 2 years age. because I finished a s"
type textarea "x"
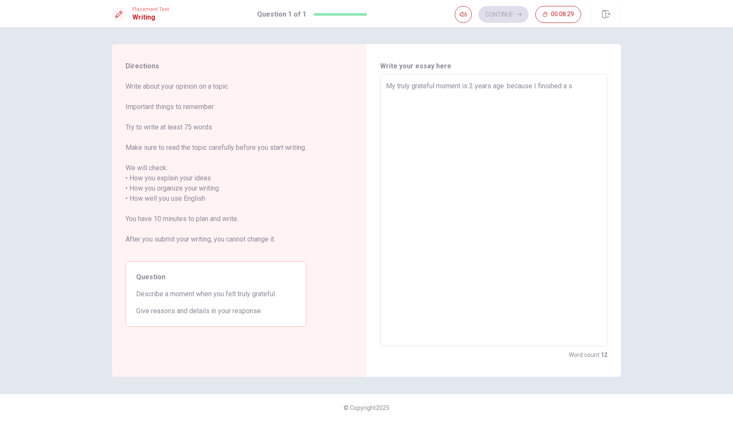
type textarea "My truly grateful moment is 2 years age. because I finished a so"
type textarea "x"
type textarea "My truly grateful moment is 2 years age. because I finished a sol"
type textarea "x"
type textarea "My truly grateful moment is 2 years age. because I finished a sold"
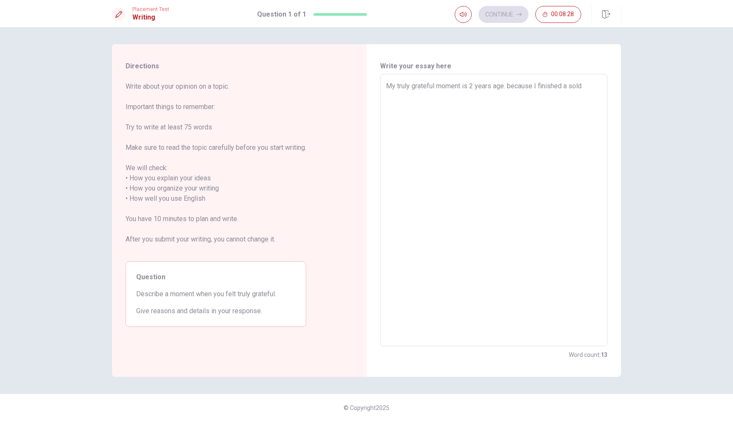
type textarea "x"
type textarea "My truly grateful moment is 2 years age. because I finished a soldi"
type textarea "x"
type textarea "My truly grateful moment is 2 years age. because I finished a soldie"
type textarea "x"
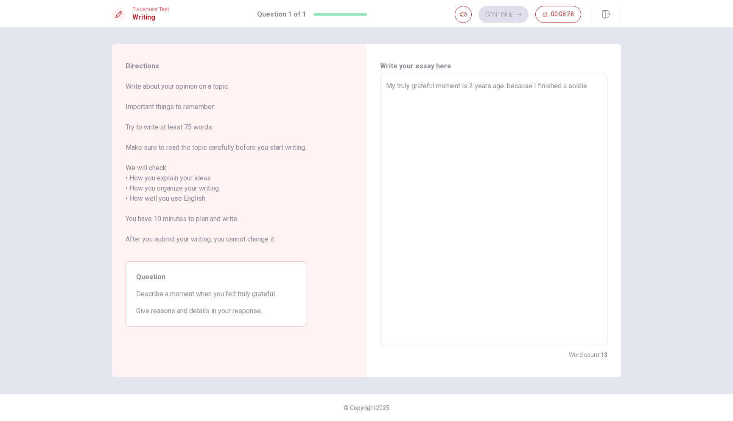
type textarea "My truly grateful moment is 2 years age. because I finished a soldier"
type textarea "x"
type textarea "My truly grateful moment is 2 years age. because I finished a soldier"
type textarea "x"
type textarea "My truly grateful moment is 2 years age. because I finished a soldier l"
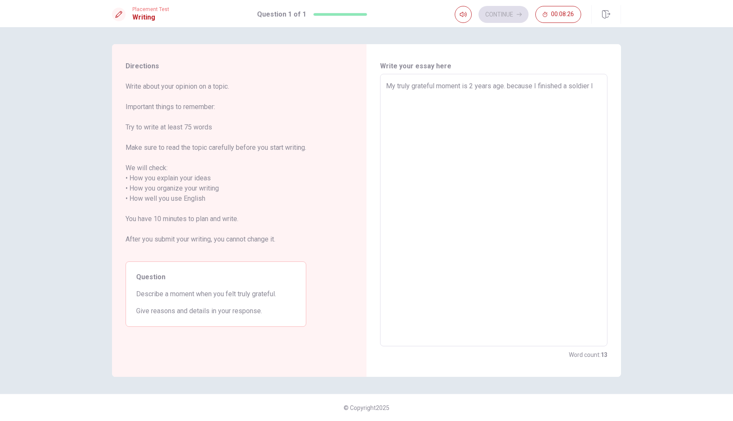
type textarea "x"
type textarea "My truly grateful moment is 2 years age. because I finished a soldier [PERSON_N…"
type textarea "x"
type textarea "My truly grateful moment is 2 years age. because I finished a soldier lif"
type textarea "x"
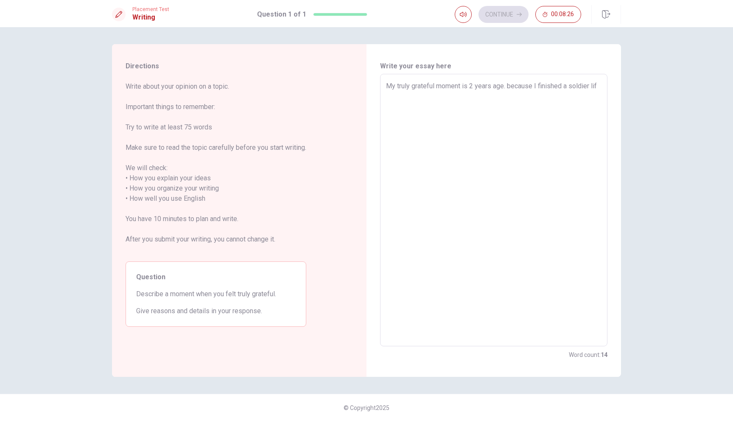
type textarea "My truly grateful moment is 2 years age. because I finished a soldier life"
type textarea "x"
type textarea "My truly grateful moment is 2 years age. because I finished a soldier life"
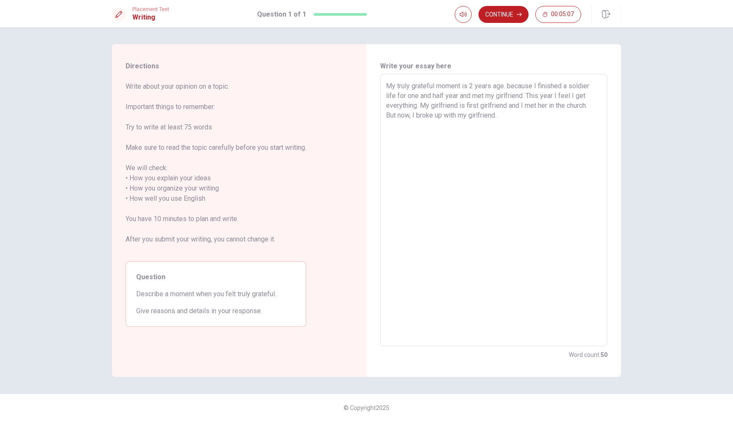
click at [599, 111] on textarea "My truly grateful moment is 2 years age. because I finished a soldier life for …" at bounding box center [493, 210] width 215 height 258
click at [591, 105] on textarea "My truly grateful moment is 2 years age. because I finished a soldier life for …" at bounding box center [493, 210] width 215 height 258
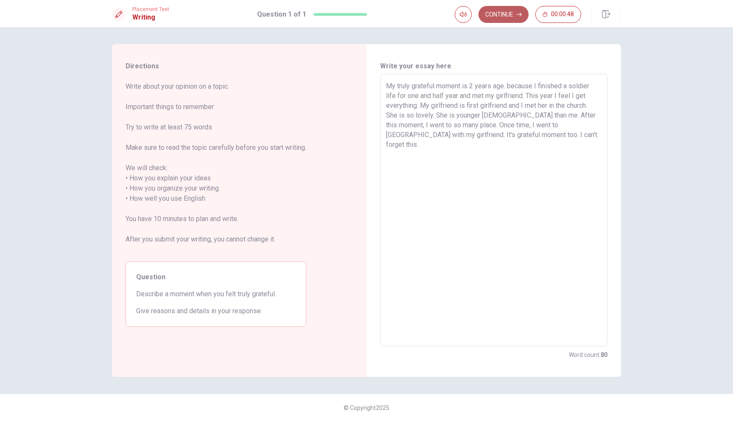
click at [519, 11] on button "Continue" at bounding box center [503, 14] width 50 height 17
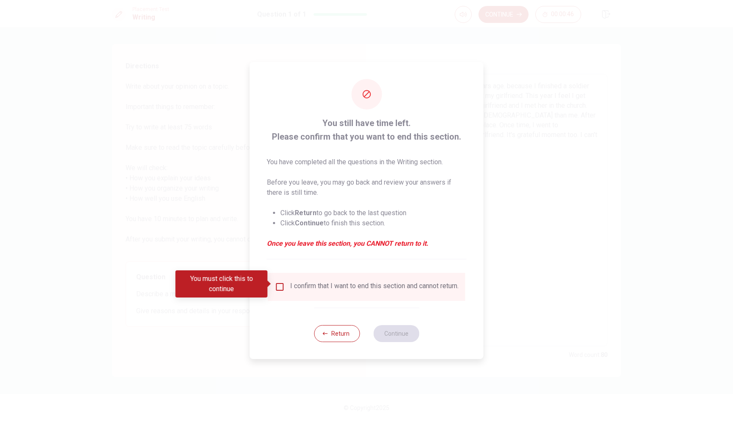
click at [272, 283] on span at bounding box center [270, 283] width 5 height 7
click at [272, 283] on div "You must click this to continue" at bounding box center [225, 283] width 98 height 27
click at [276, 283] on input "You must click this to continue" at bounding box center [280, 287] width 10 height 10
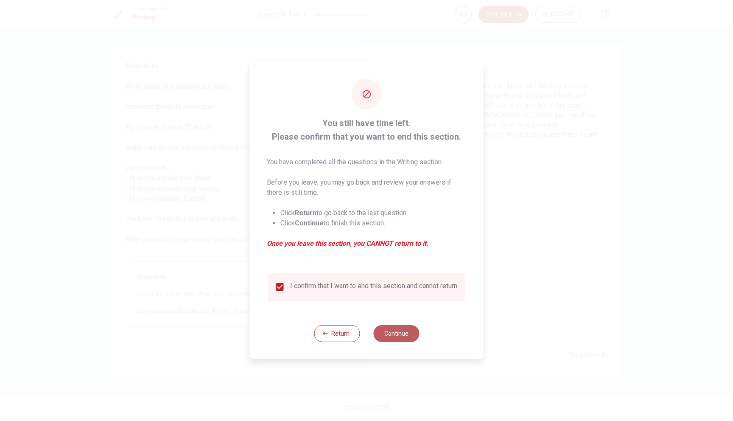
click at [386, 337] on button "Continue" at bounding box center [396, 333] width 46 height 17
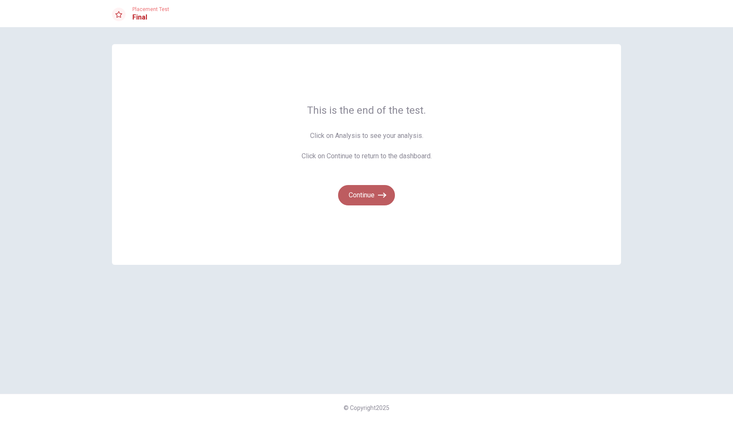
click at [380, 196] on icon "button" at bounding box center [382, 195] width 8 height 8
